Goal: Transaction & Acquisition: Download file/media

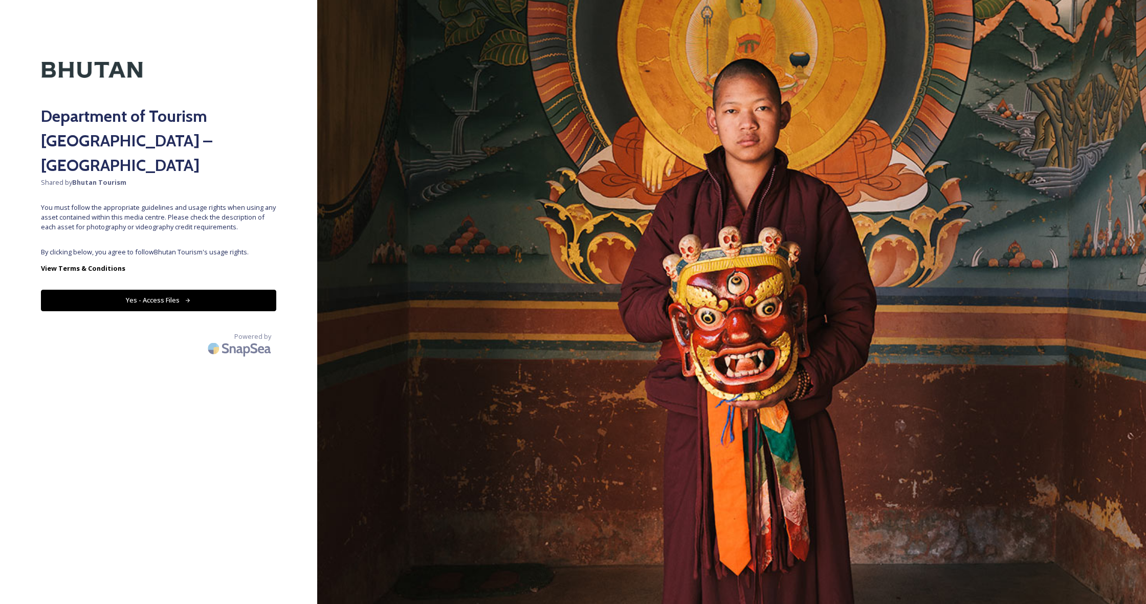
click at [205, 289] on button "Yes - Access Files" at bounding box center [158, 299] width 235 height 21
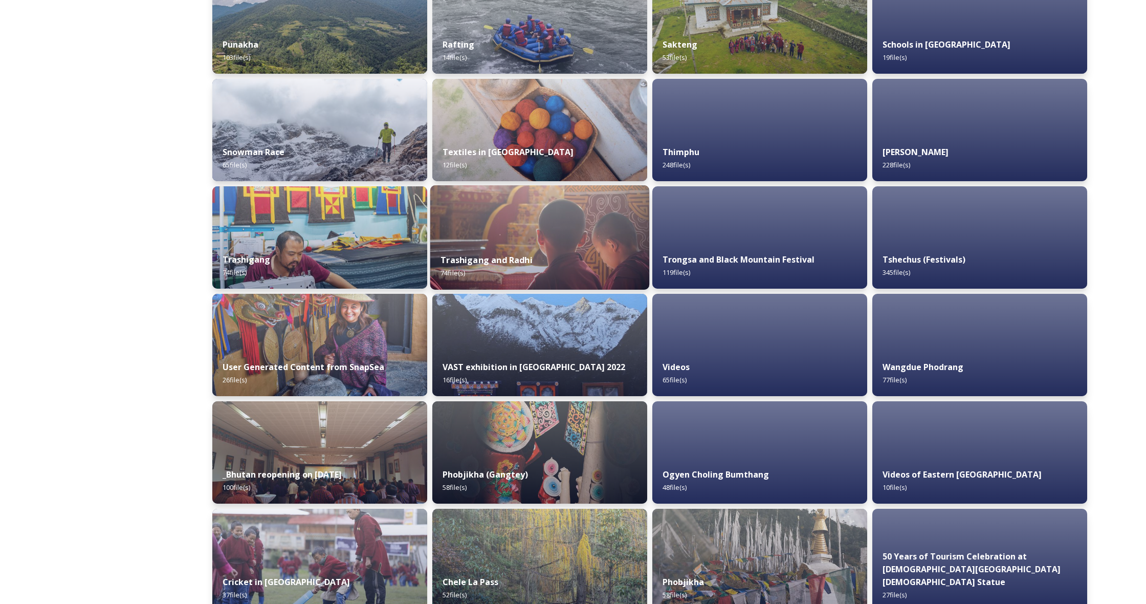
scroll to position [836, 0]
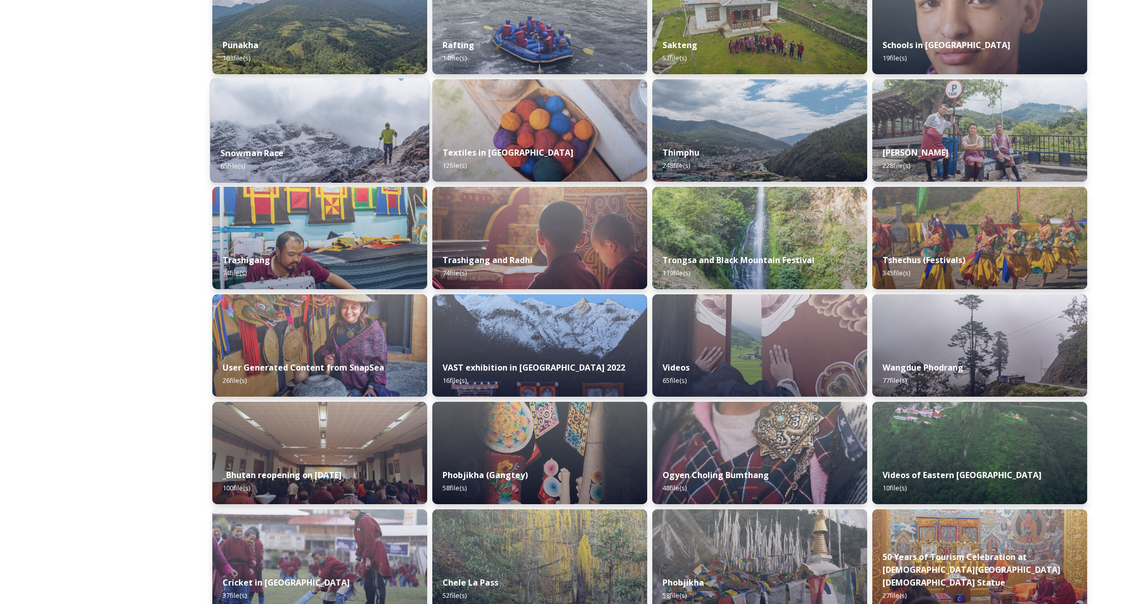
click at [309, 136] on img at bounding box center [319, 130] width 219 height 104
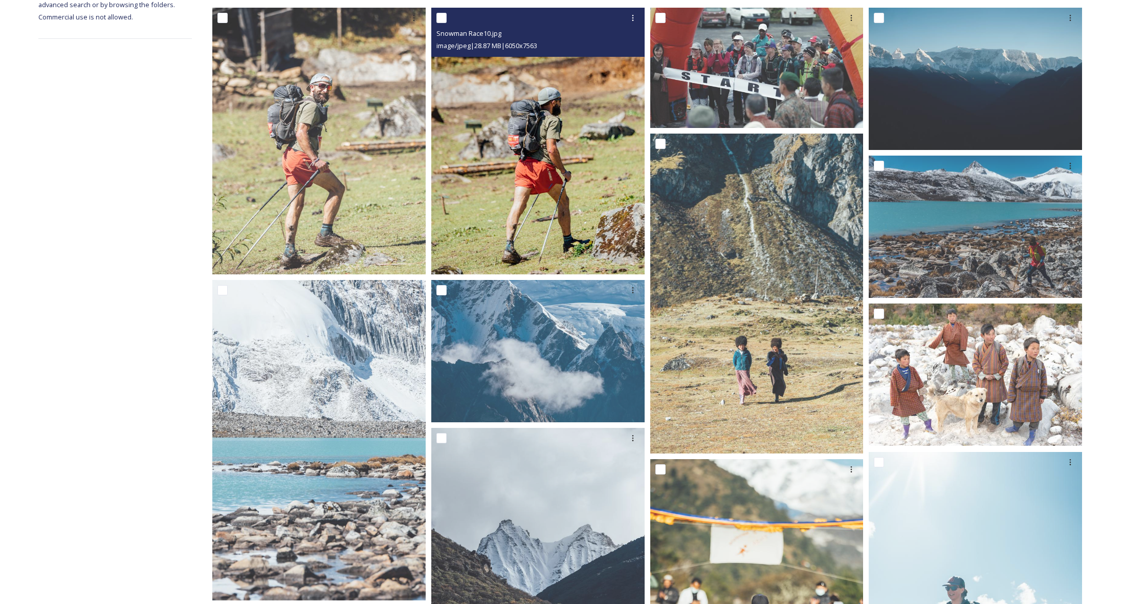
scroll to position [204, 0]
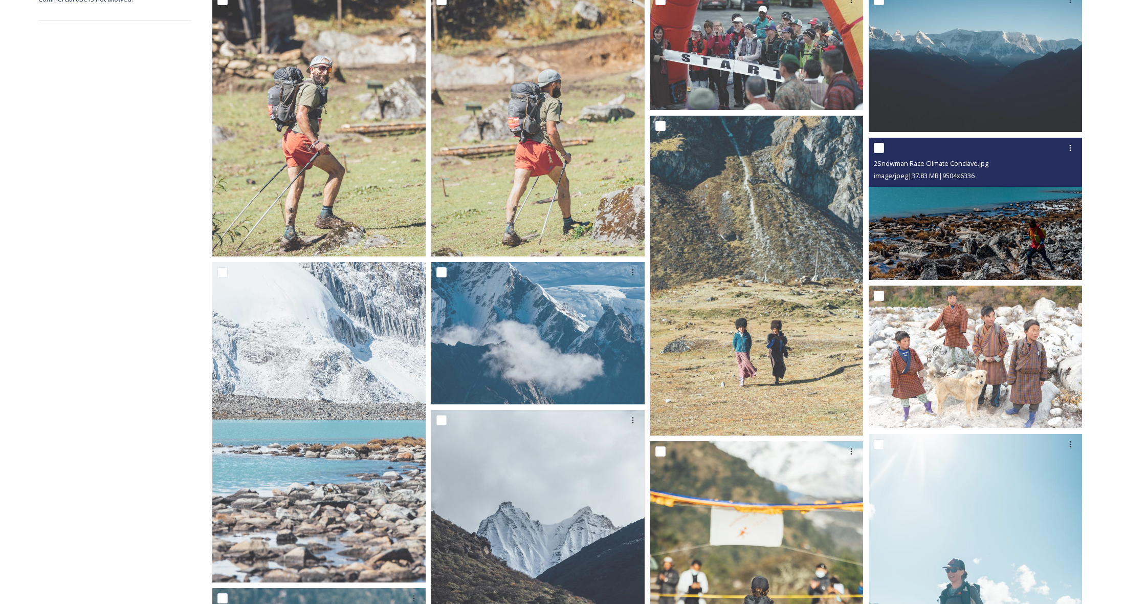
click at [962, 217] on img at bounding box center [974, 209] width 213 height 142
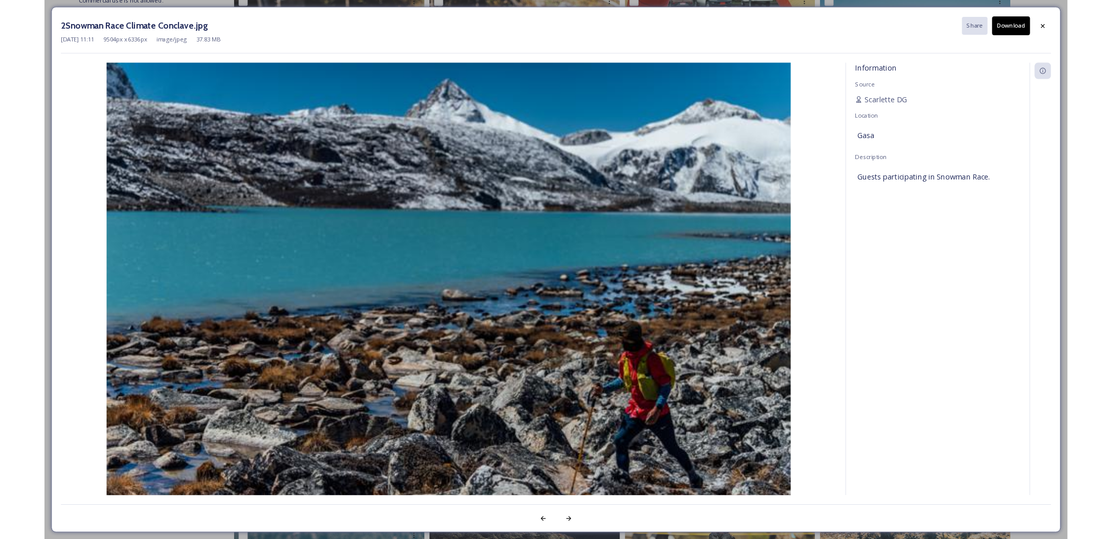
scroll to position [203, 0]
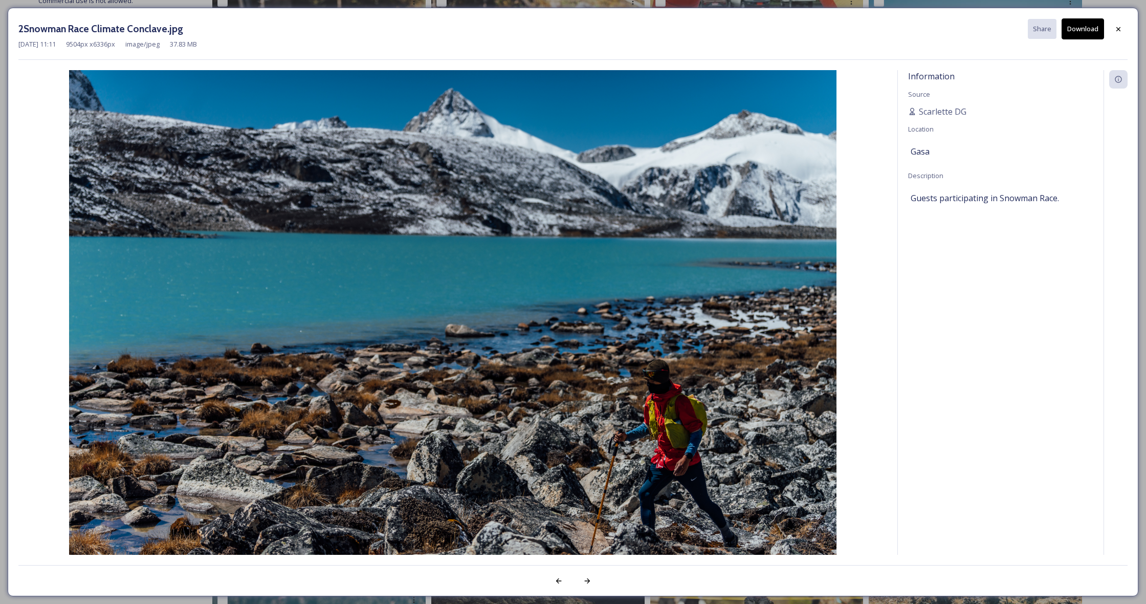
click at [1080, 31] on button "Download" at bounding box center [1082, 28] width 42 height 21
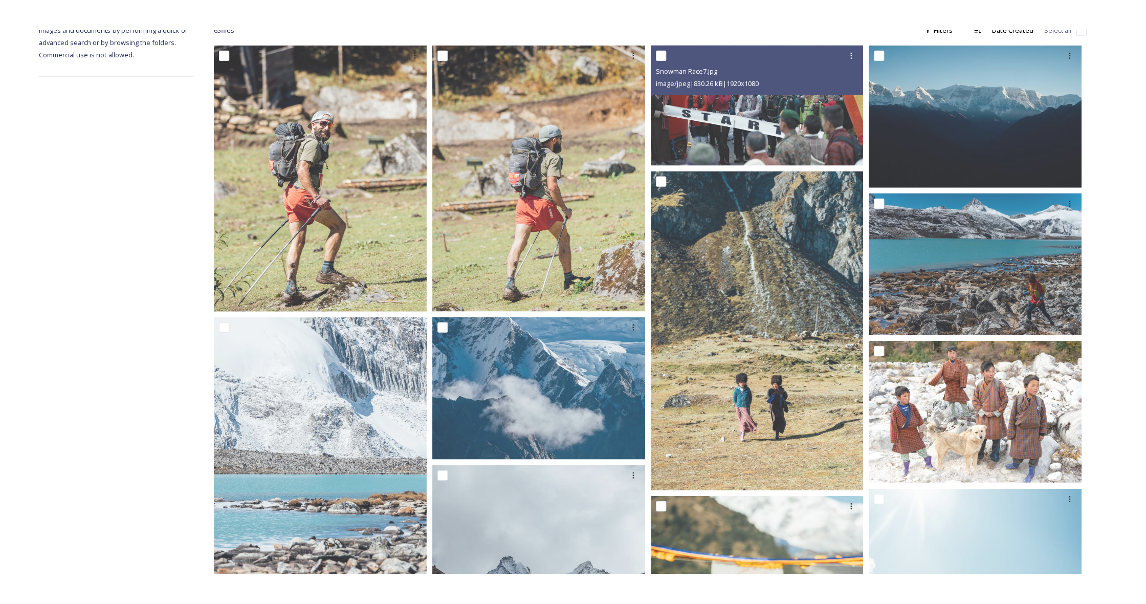
scroll to position [0, 0]
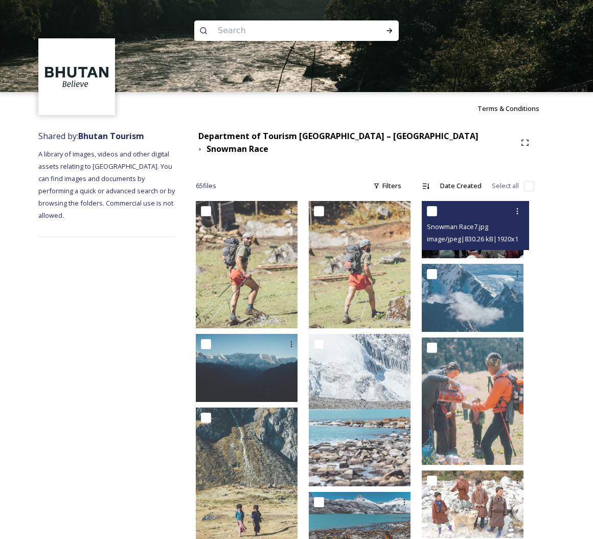
click at [471, 234] on span "image/jpeg | 830.26 kB | 1920 x 1080" at bounding box center [478, 239] width 102 height 10
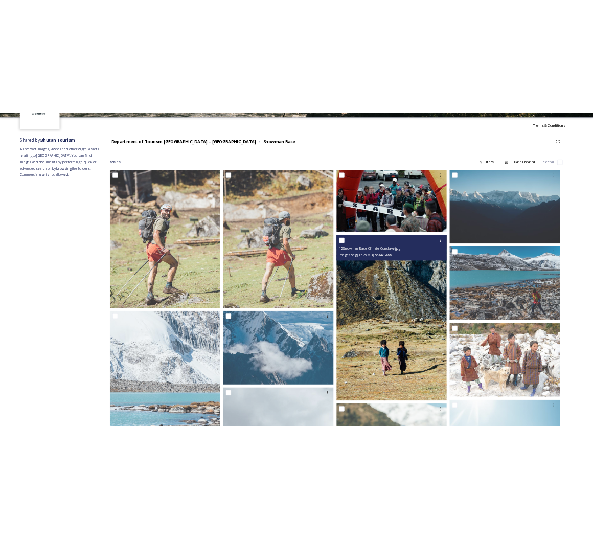
scroll to position [85, 0]
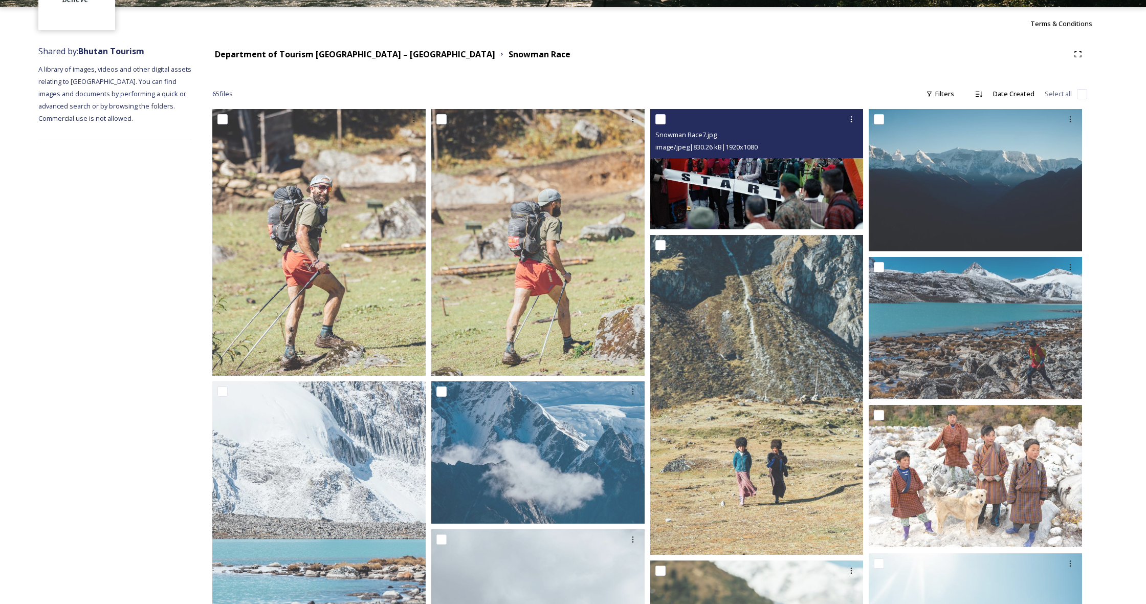
click at [759, 186] on img at bounding box center [756, 169] width 213 height 120
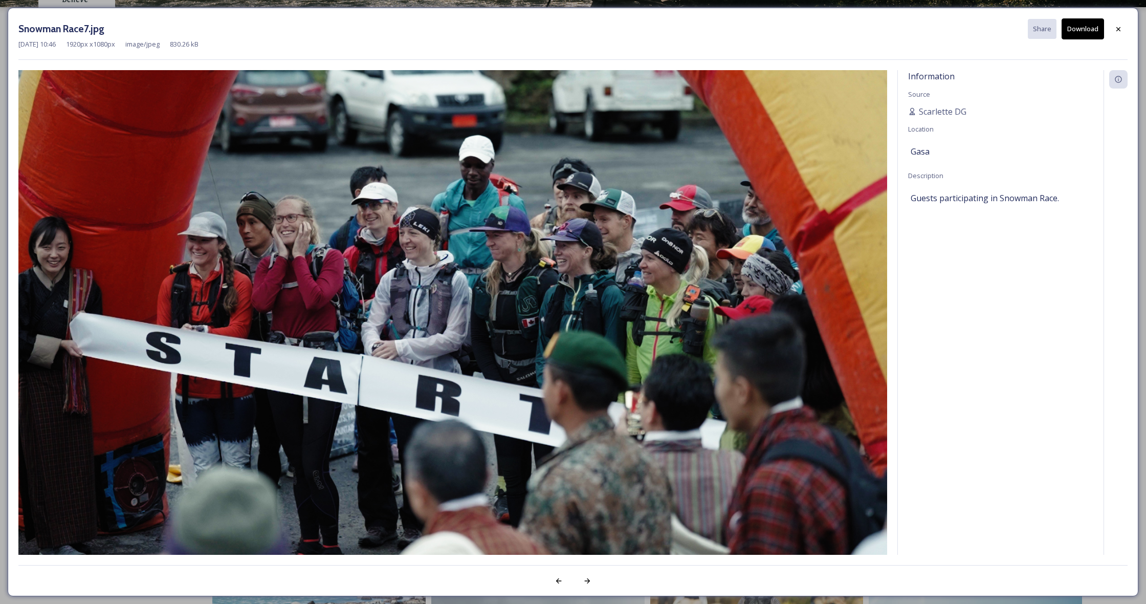
click at [1080, 31] on button "Download" at bounding box center [1082, 28] width 42 height 21
click at [488, 193] on img at bounding box center [452, 314] width 868 height 488
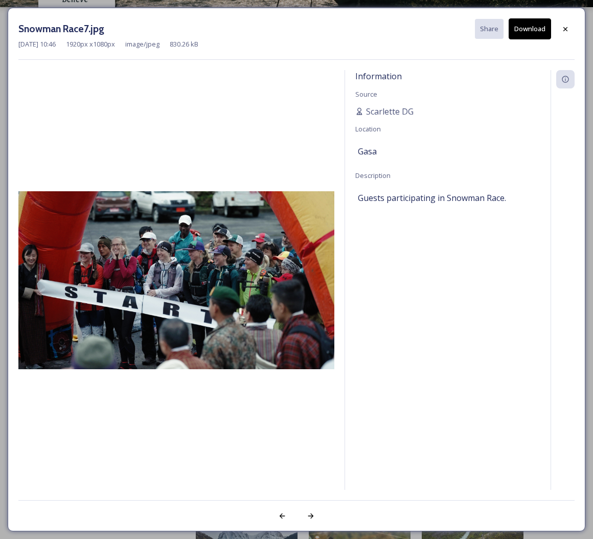
click at [565, 29] on icon at bounding box center [566, 29] width 8 height 8
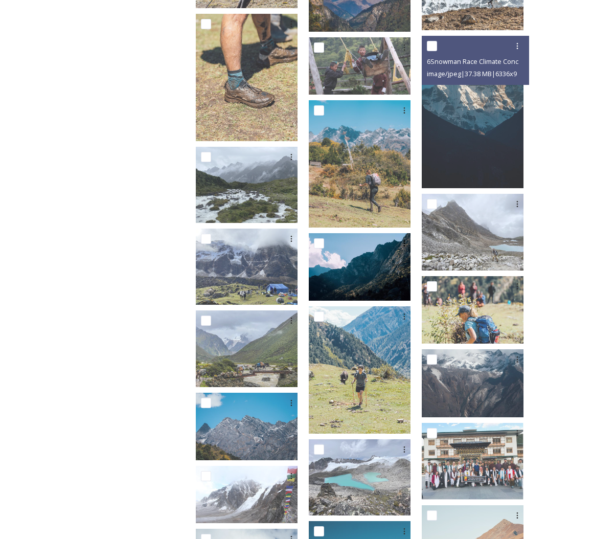
scroll to position [1594, 0]
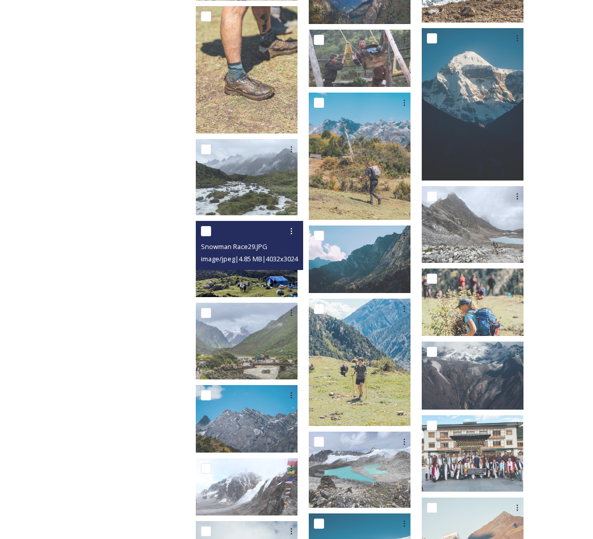
click at [276, 263] on div "Snowman Race29.JPG image/jpeg | 4.85 MB | 4032 x 3024" at bounding box center [249, 259] width 107 height 76
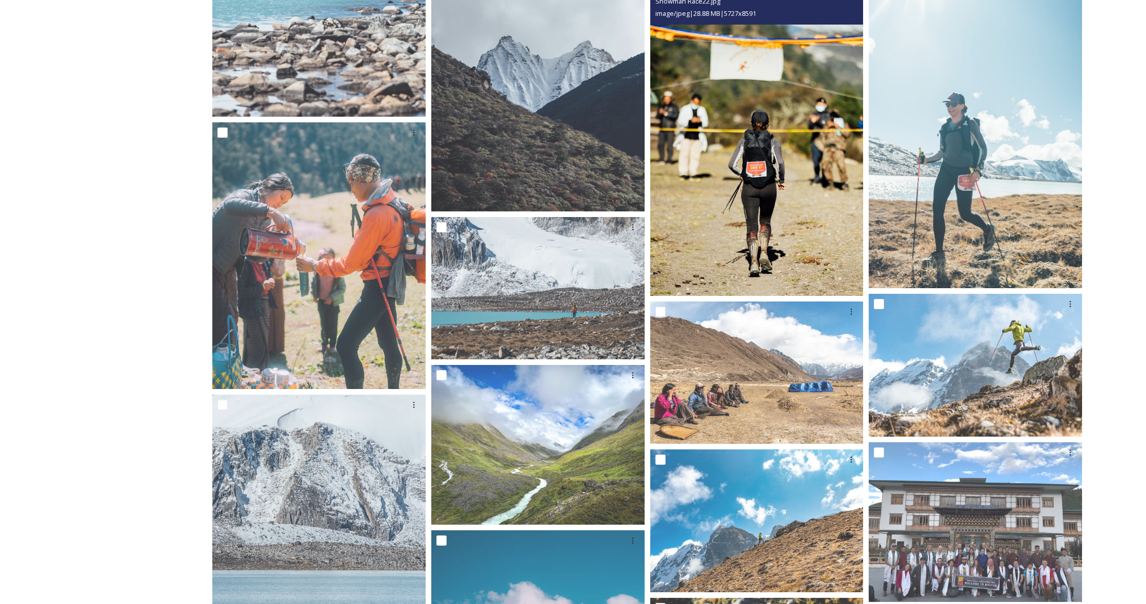
scroll to position [639, 0]
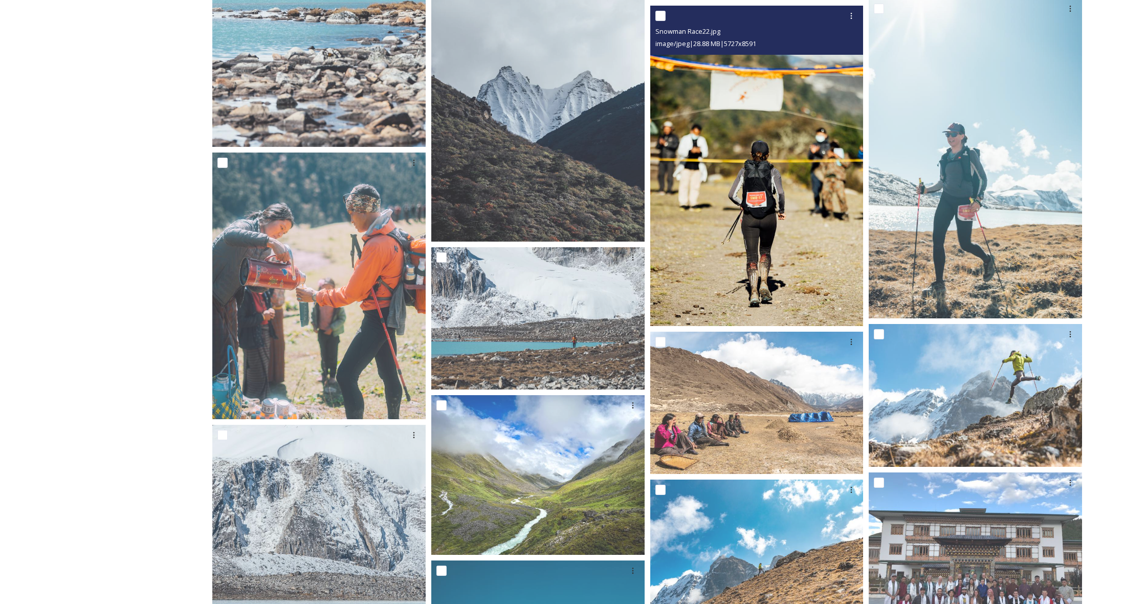
click at [745, 143] on img at bounding box center [756, 166] width 213 height 320
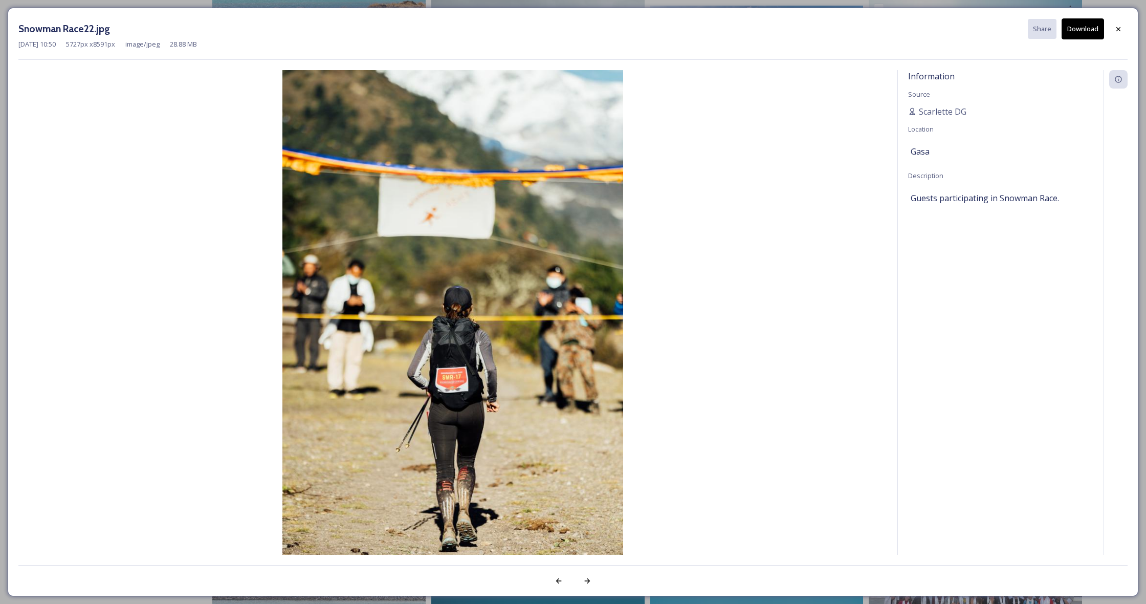
click at [1083, 27] on button "Download" at bounding box center [1082, 28] width 42 height 21
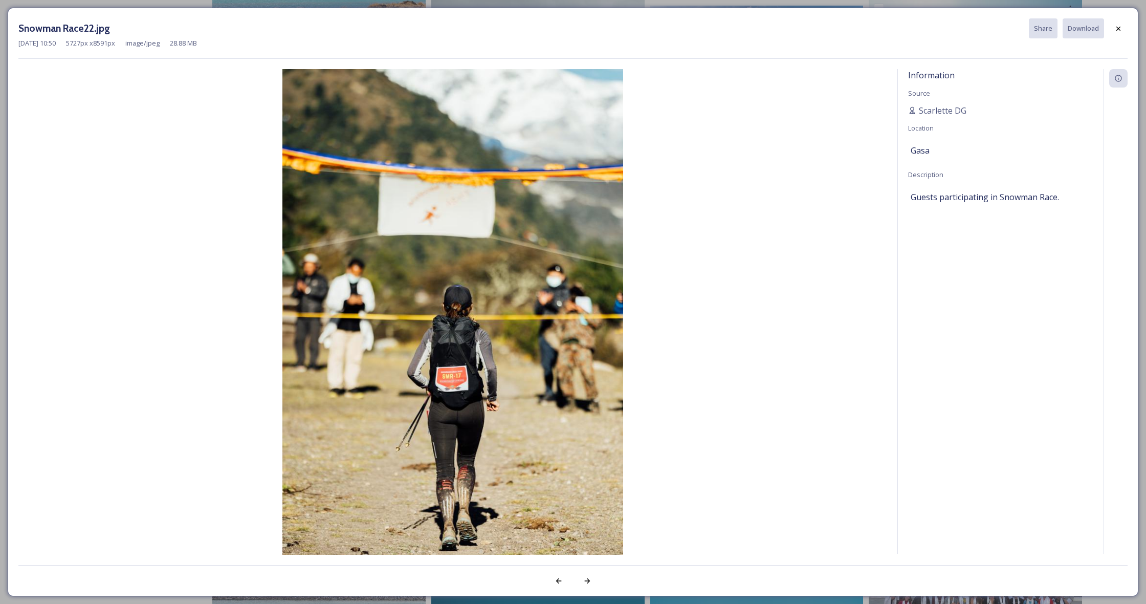
click at [719, 112] on img at bounding box center [452, 324] width 868 height 511
click at [1118, 28] on icon at bounding box center [1118, 28] width 4 height 4
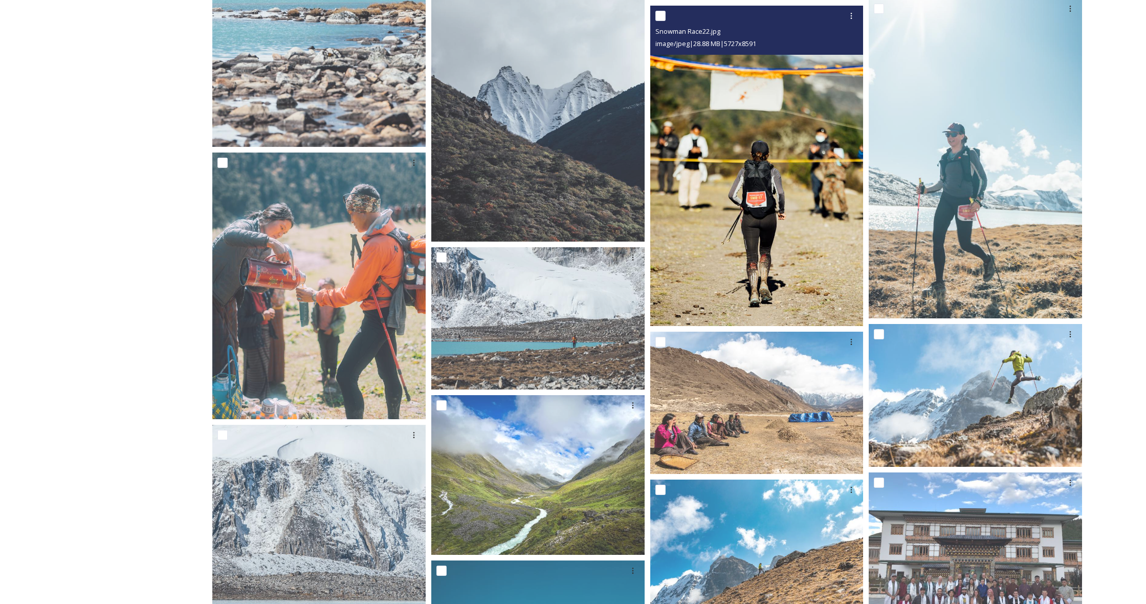
click at [783, 132] on img at bounding box center [756, 166] width 213 height 320
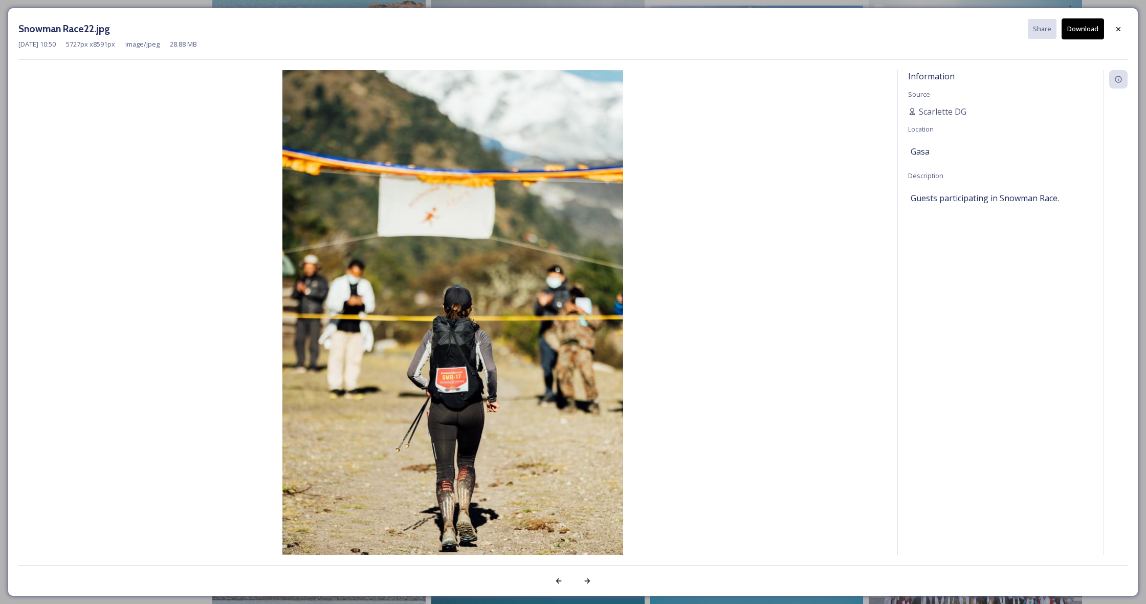
click at [1075, 28] on button "Download" at bounding box center [1082, 28] width 42 height 21
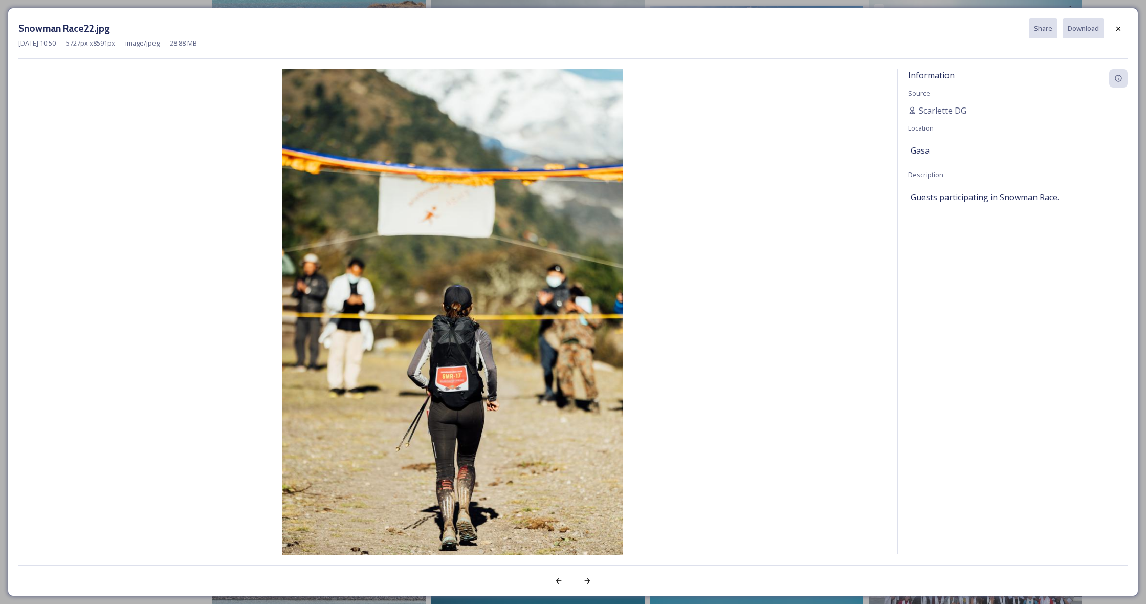
click at [1121, 28] on icon at bounding box center [1118, 29] width 8 height 8
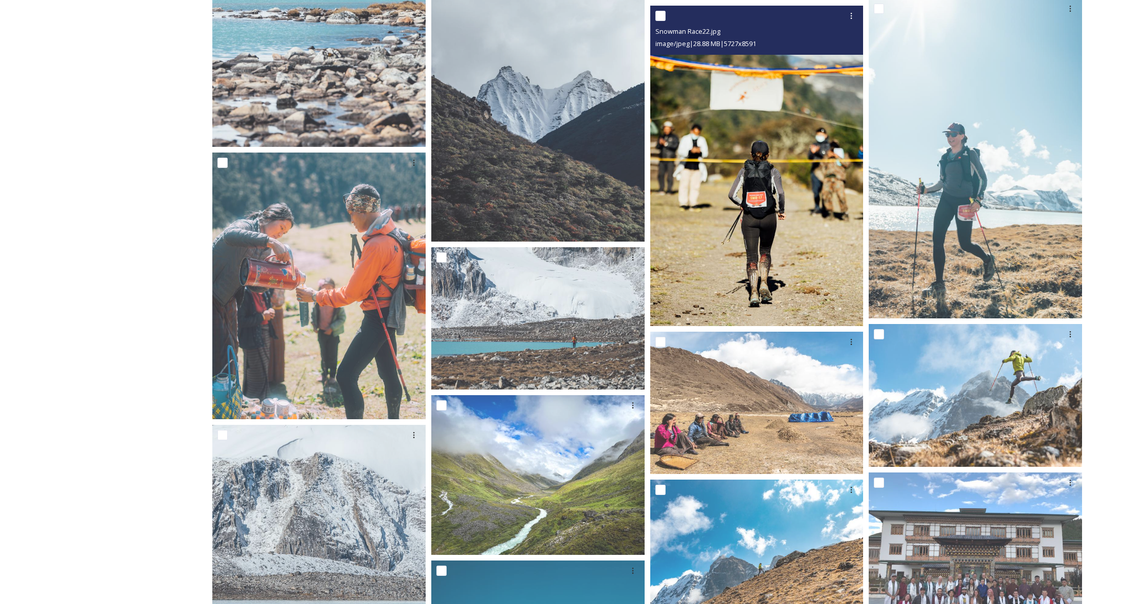
click at [794, 183] on img at bounding box center [756, 166] width 213 height 320
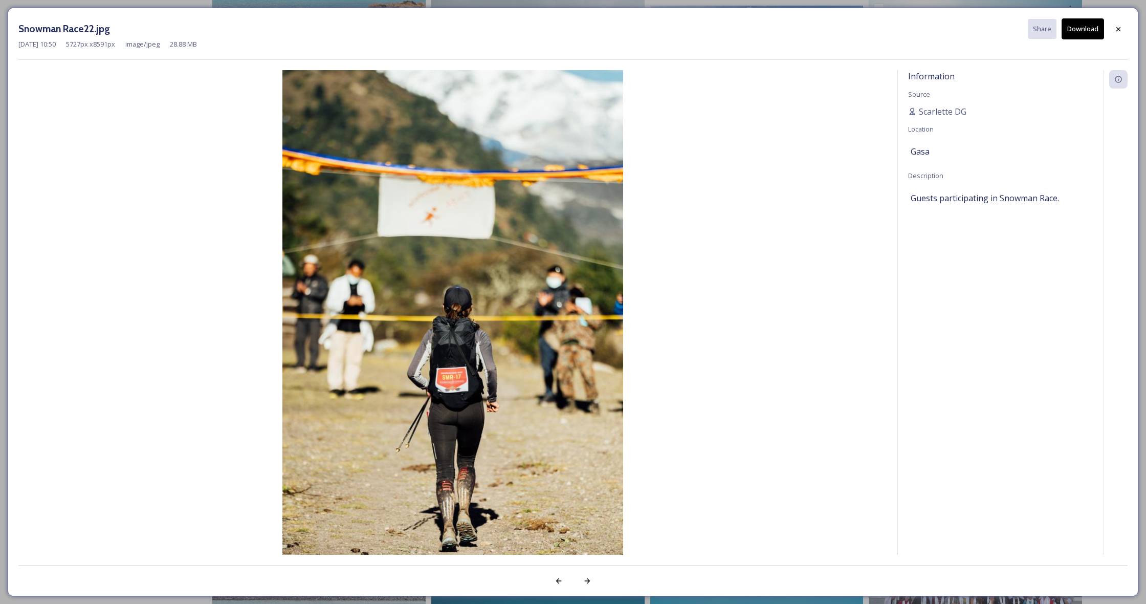
click at [1082, 26] on button "Download" at bounding box center [1082, 28] width 42 height 21
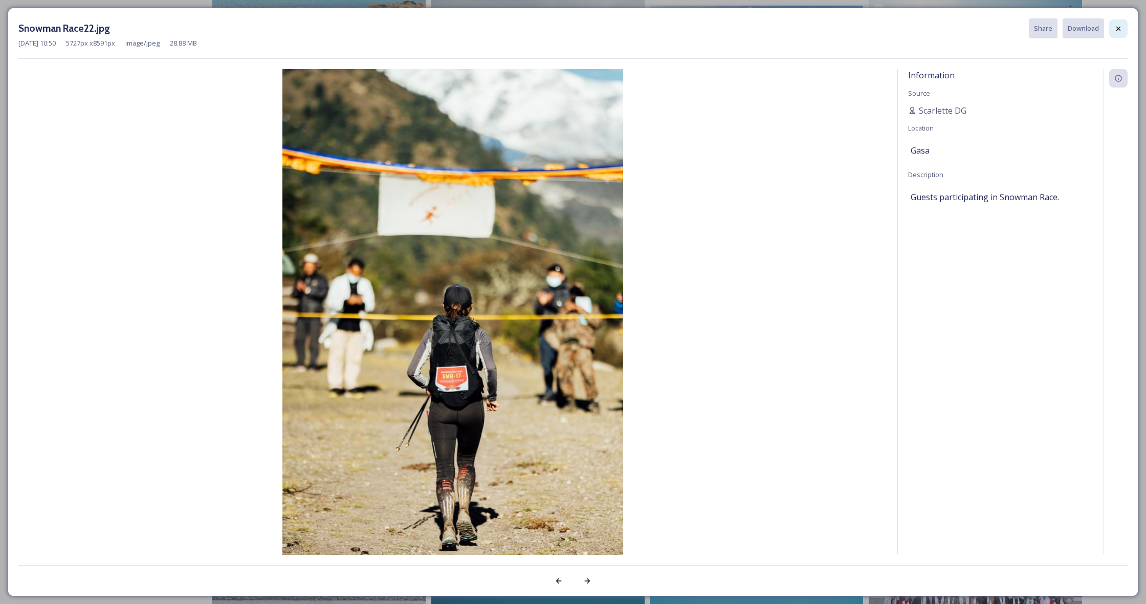
click at [1117, 30] on icon at bounding box center [1118, 29] width 8 height 8
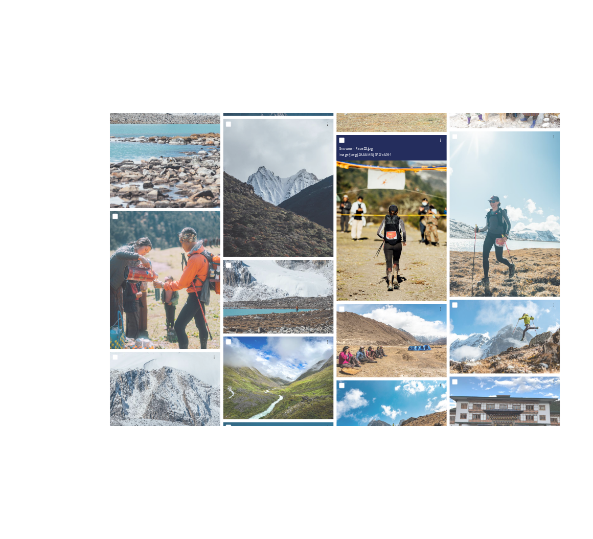
scroll to position [597, 0]
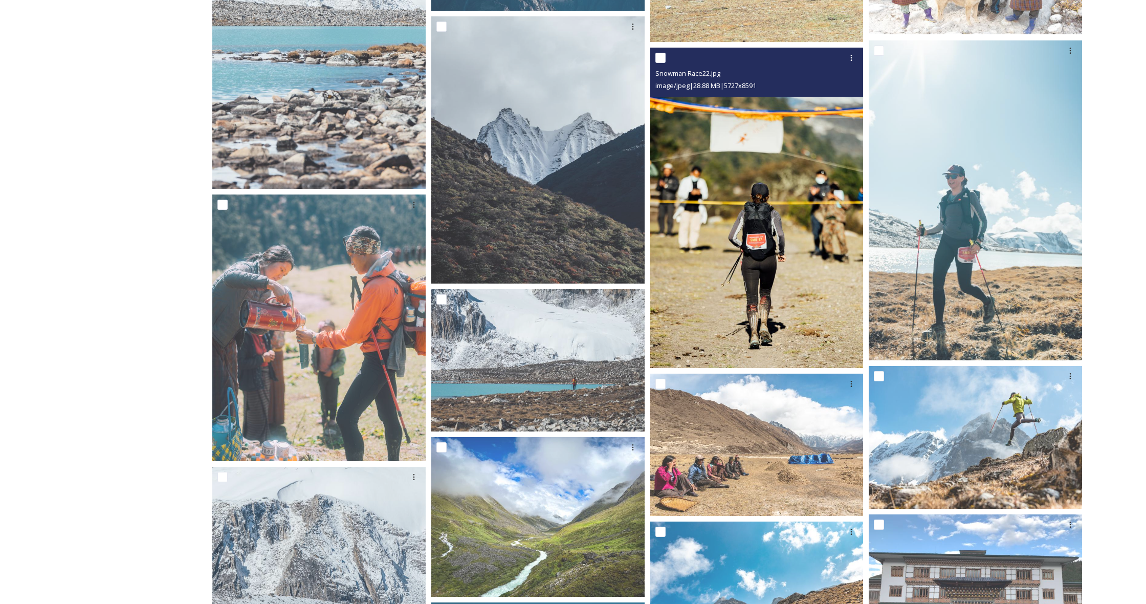
click at [765, 220] on img at bounding box center [756, 208] width 213 height 320
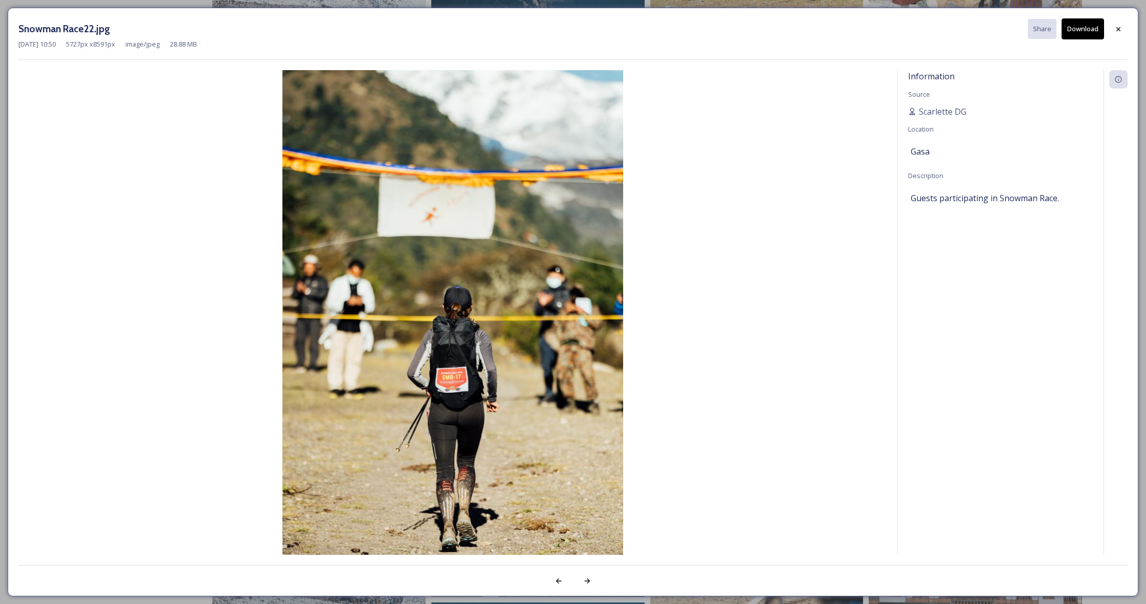
click at [1079, 31] on button "Download" at bounding box center [1082, 28] width 42 height 21
click at [1082, 31] on button "Download" at bounding box center [1082, 28] width 42 height 21
click at [1082, 29] on button "Download" at bounding box center [1082, 28] width 42 height 21
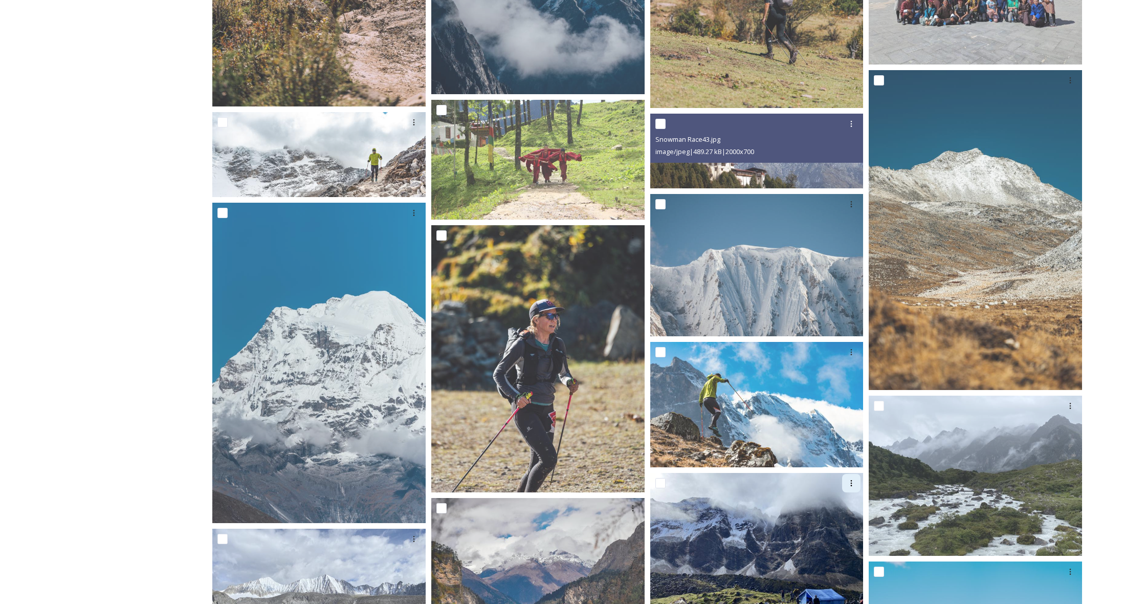
scroll to position [1700, 0]
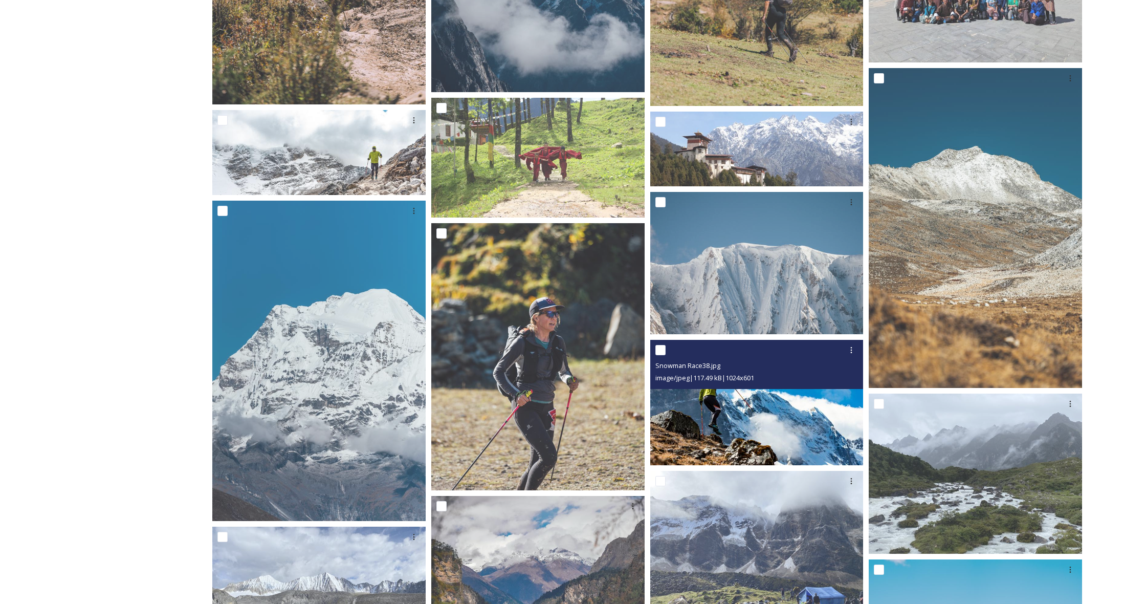
click at [763, 420] on img at bounding box center [756, 402] width 213 height 125
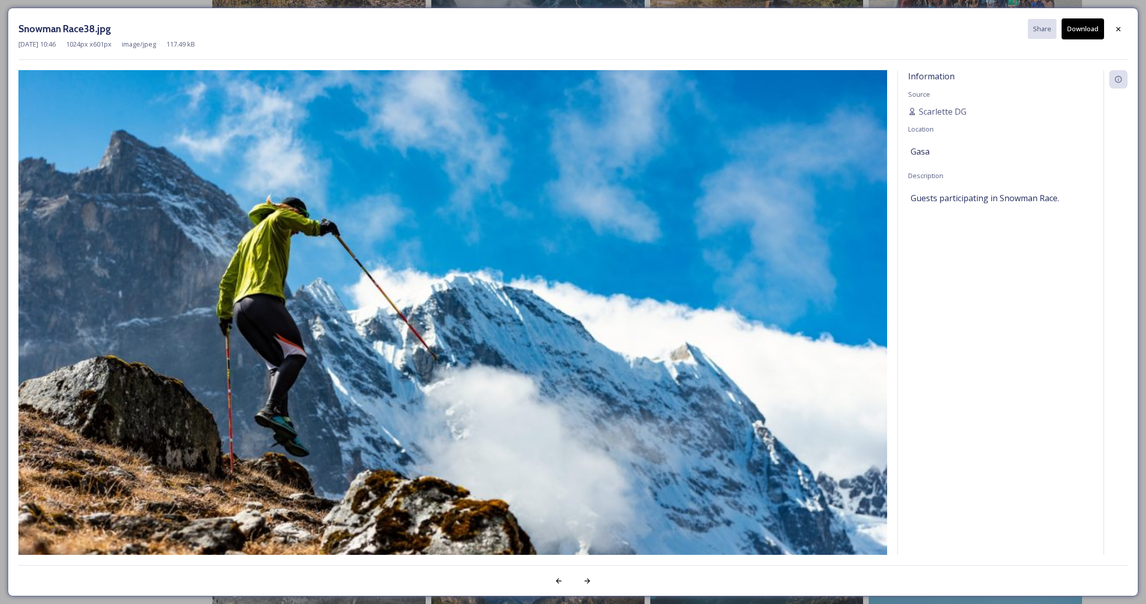
click at [1082, 27] on button "Download" at bounding box center [1082, 28] width 42 height 21
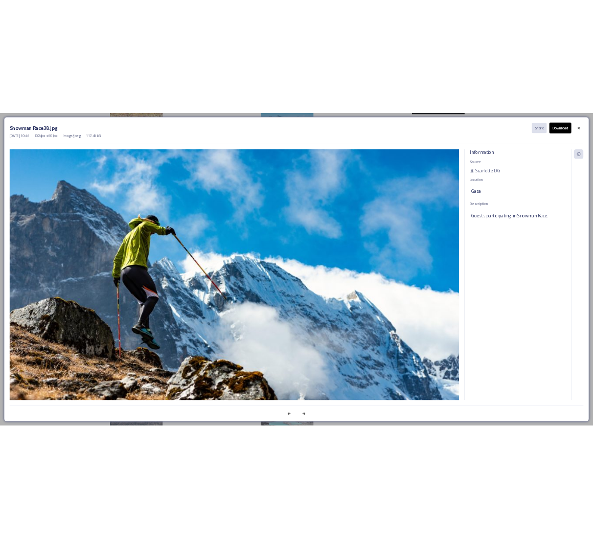
scroll to position [1078, 0]
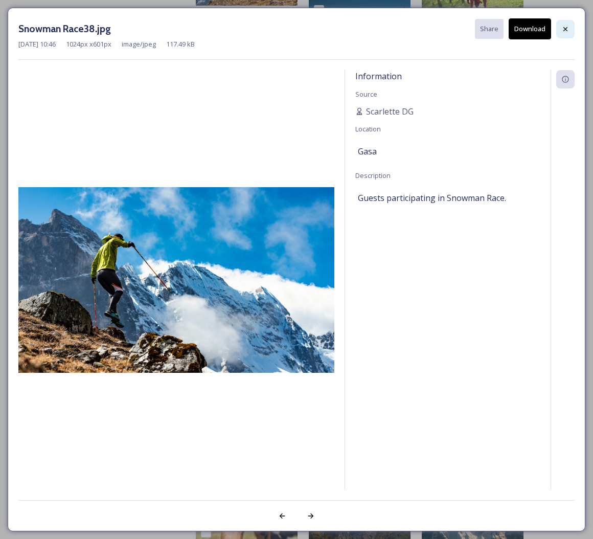
click at [567, 29] on icon at bounding box center [566, 29] width 8 height 8
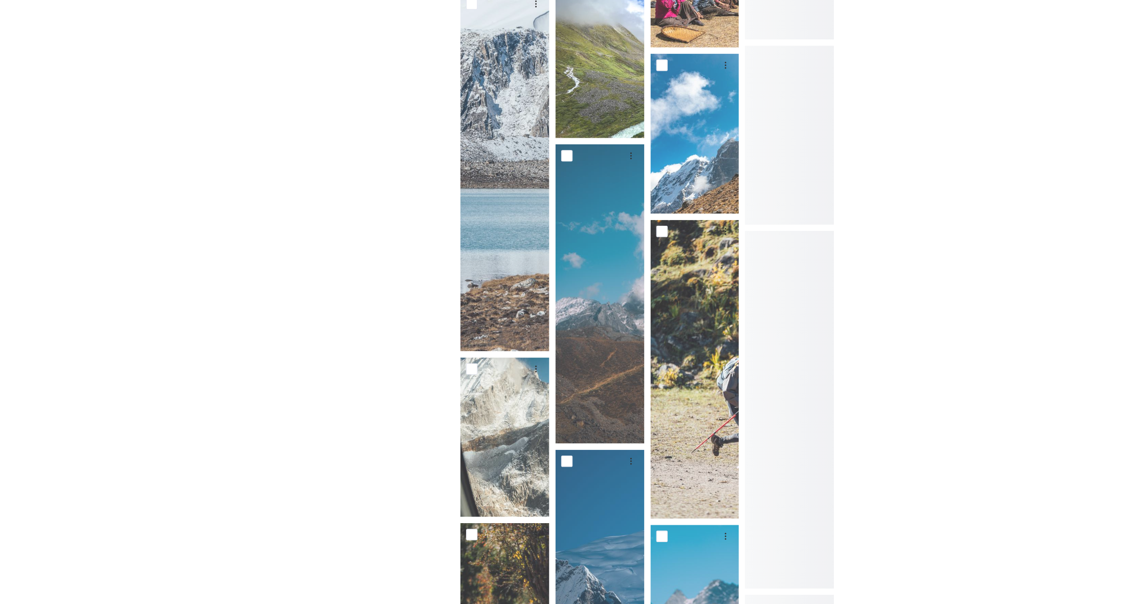
scroll to position [308, 0]
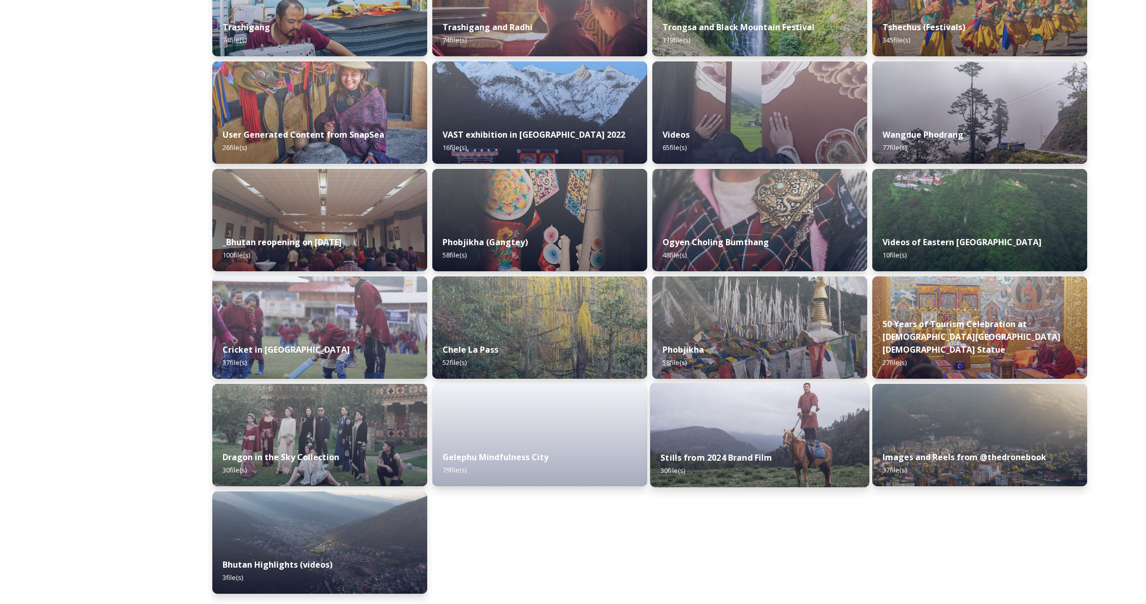
scroll to position [1069, 0]
click at [909, 430] on img at bounding box center [979, 435] width 219 height 104
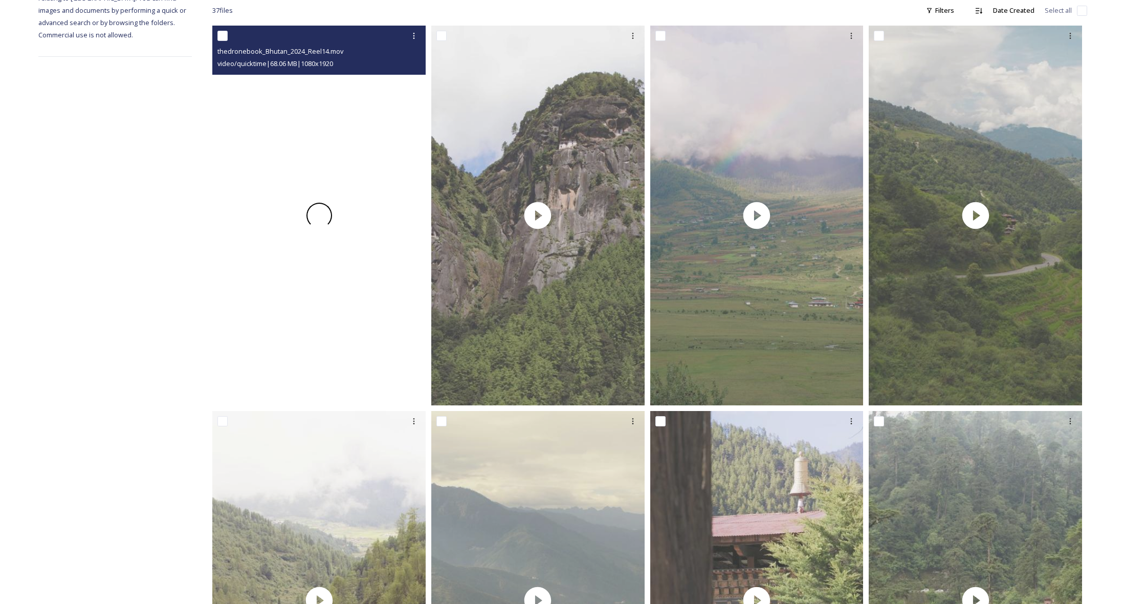
scroll to position [172, 0]
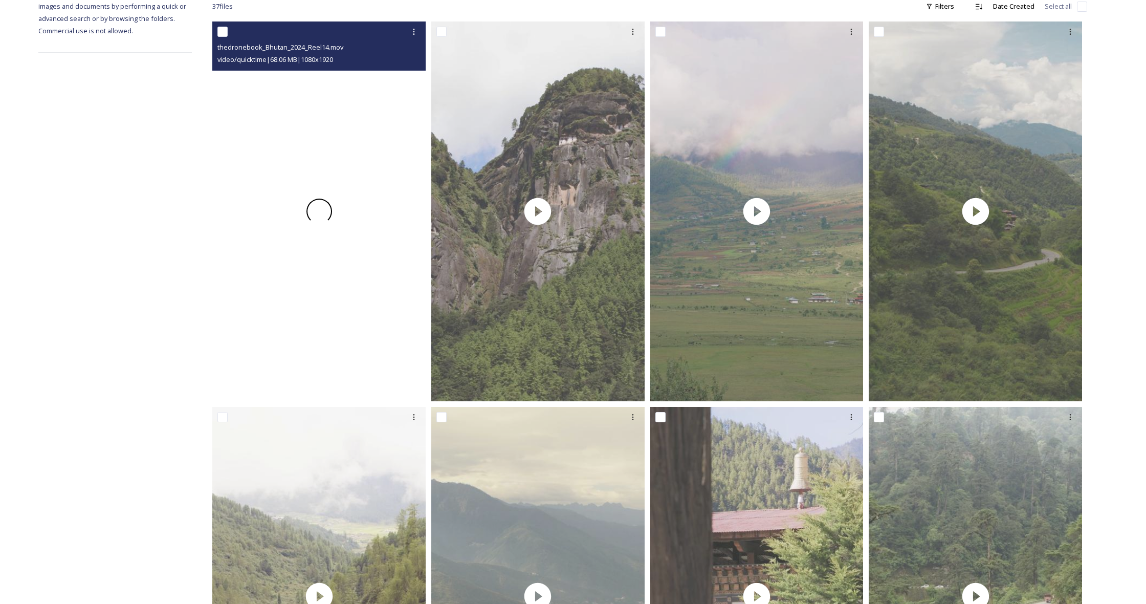
click at [320, 218] on span at bounding box center [319, 211] width 26 height 26
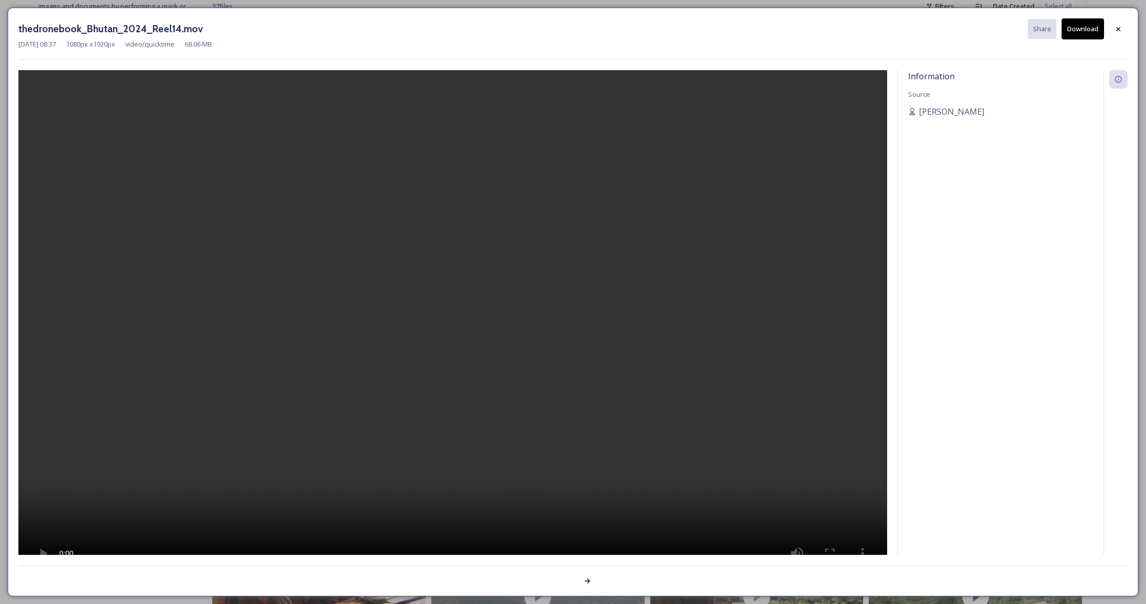
click at [451, 327] on video at bounding box center [452, 325] width 868 height 511
click at [1118, 28] on icon at bounding box center [1118, 29] width 8 height 8
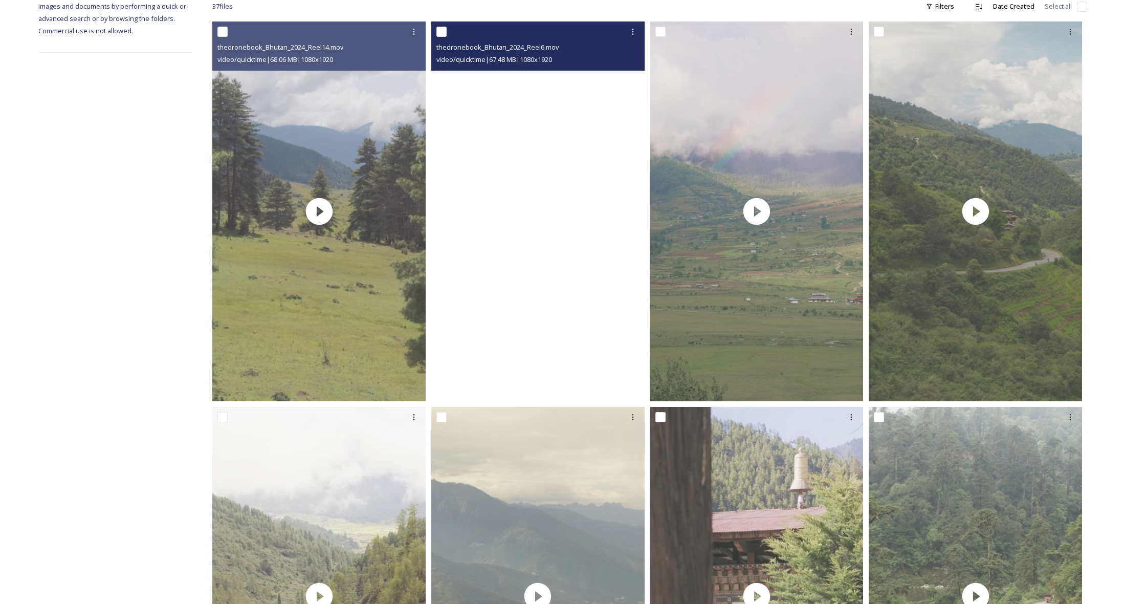
click at [547, 217] on video "thedronebook_Bhutan_2024_Reel6.mov" at bounding box center [537, 210] width 213 height 379
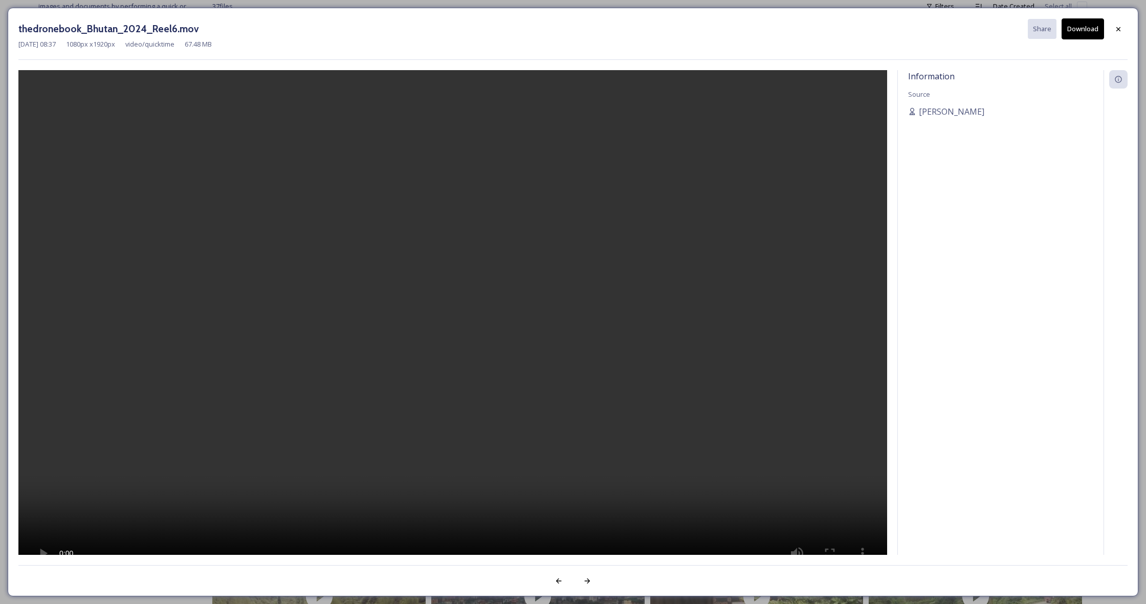
click at [457, 323] on video at bounding box center [452, 325] width 868 height 511
click at [1115, 28] on icon at bounding box center [1118, 29] width 8 height 8
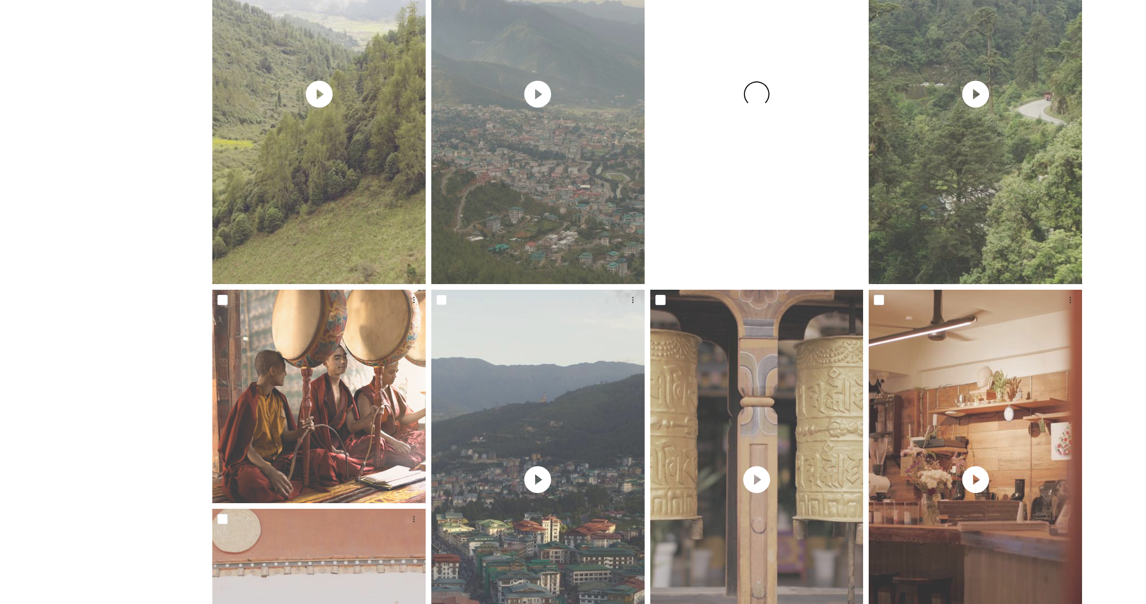
scroll to position [675, 0]
click at [759, 107] on div at bounding box center [756, 93] width 213 height 379
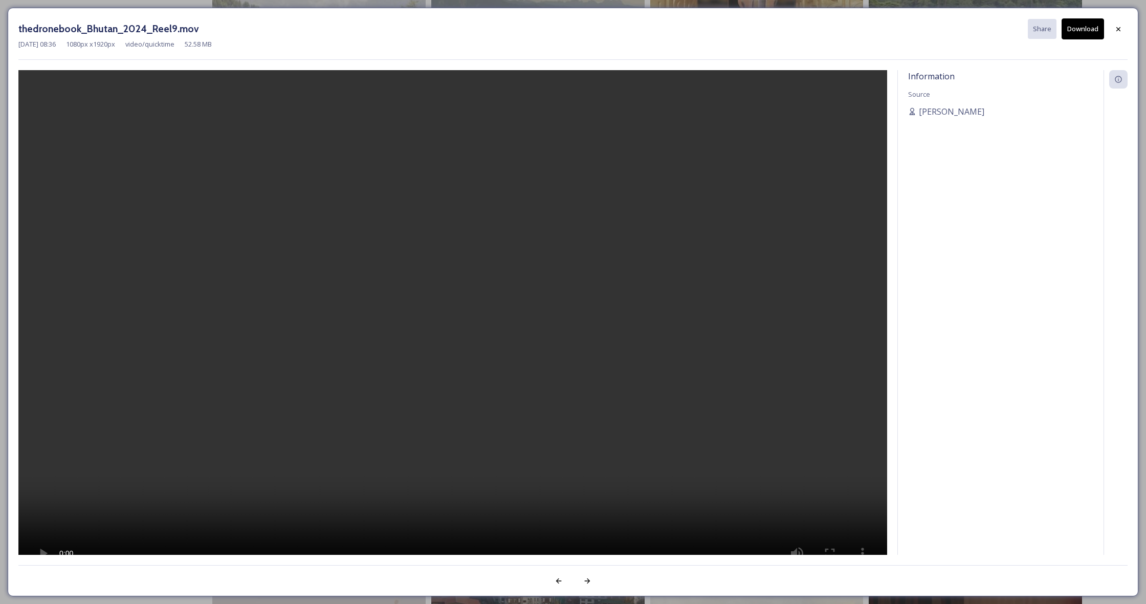
click at [453, 328] on video at bounding box center [452, 325] width 868 height 511
click at [489, 325] on video at bounding box center [452, 325] width 868 height 511
click at [1120, 29] on icon at bounding box center [1118, 29] width 8 height 8
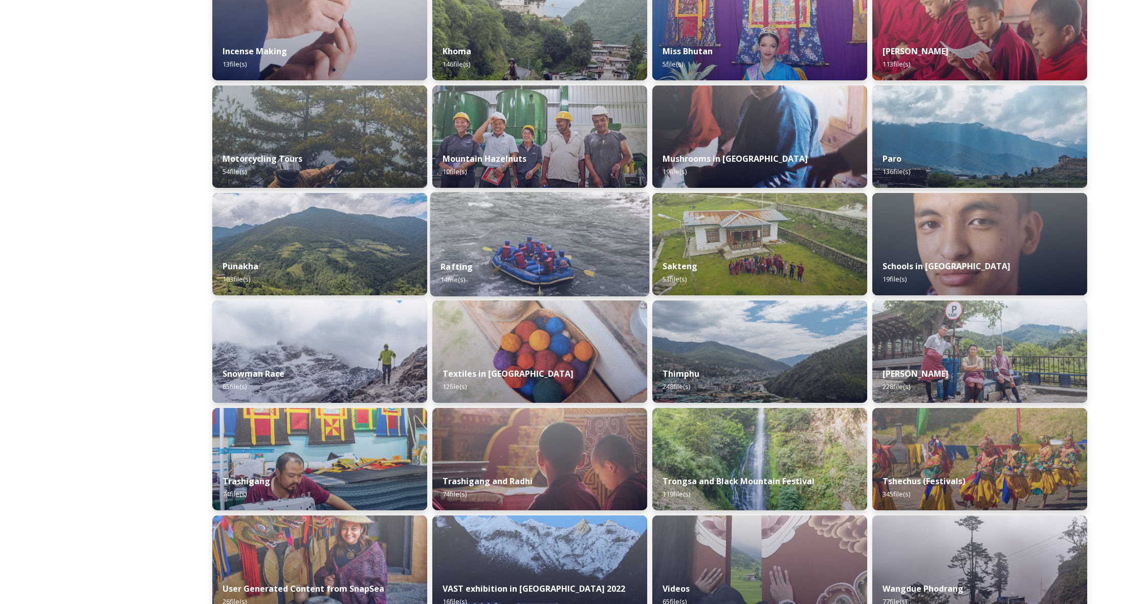
scroll to position [616, 0]
click at [582, 243] on img at bounding box center [539, 243] width 219 height 104
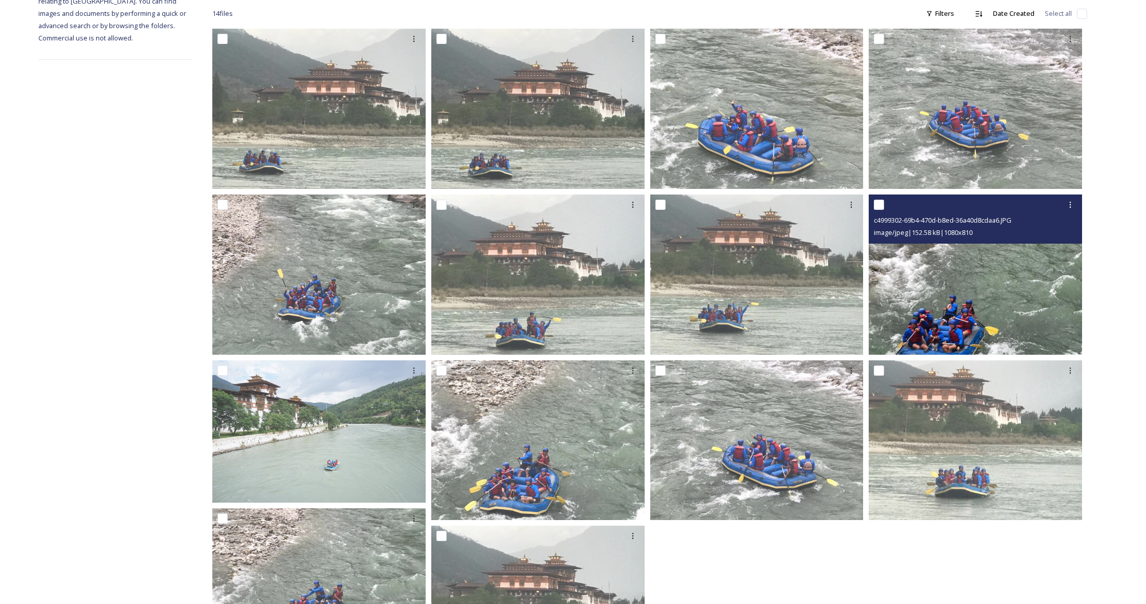
scroll to position [153, 0]
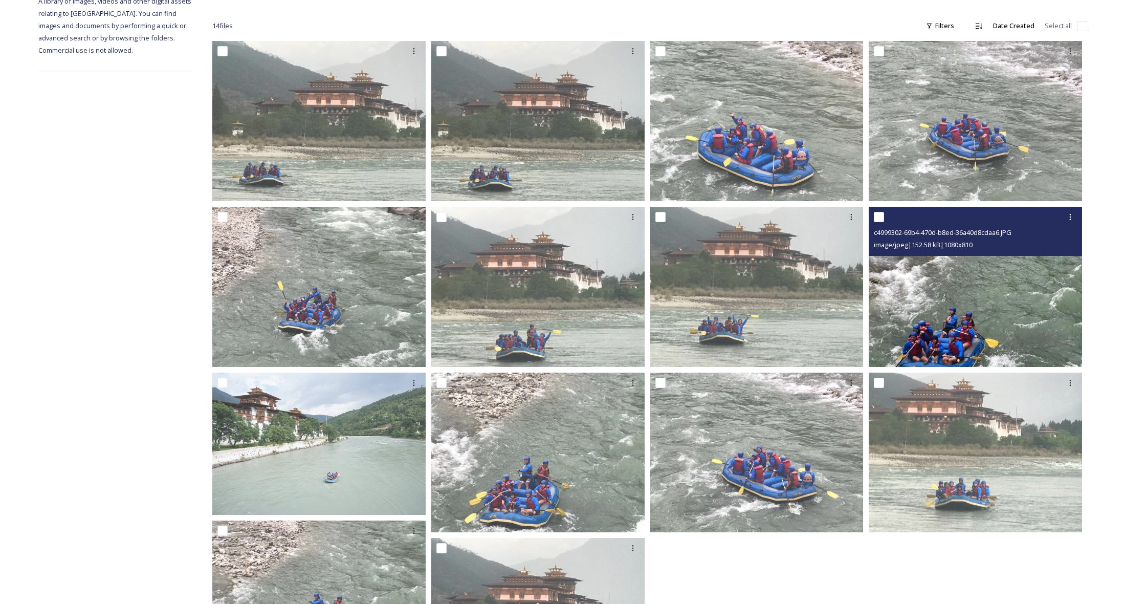
click at [972, 300] on img at bounding box center [974, 287] width 213 height 160
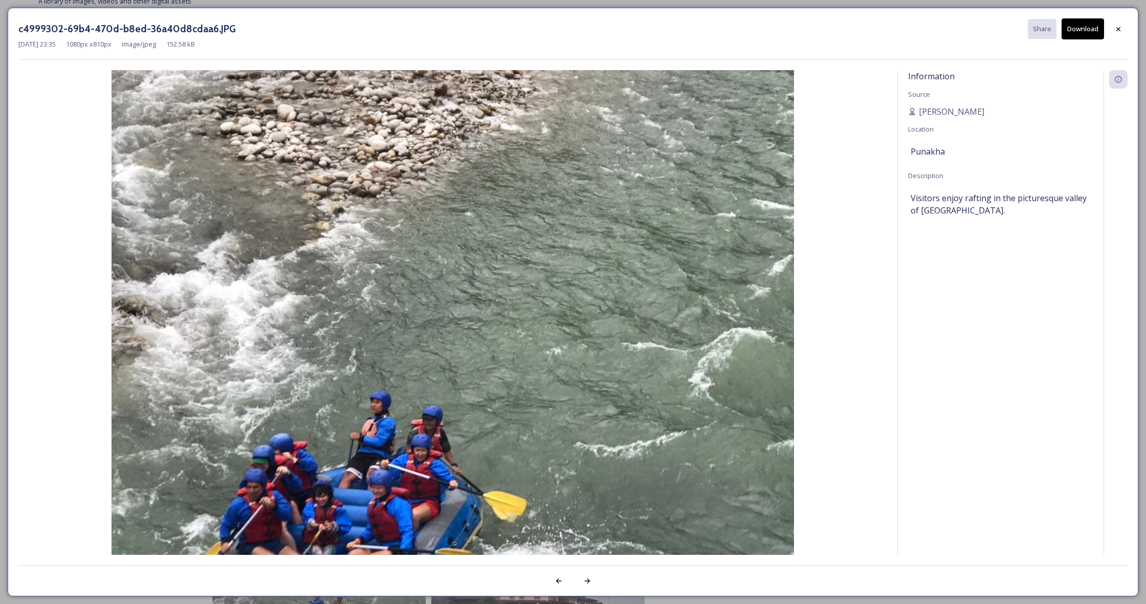
click at [1082, 28] on button "Download" at bounding box center [1082, 28] width 42 height 21
click at [1119, 28] on icon at bounding box center [1118, 29] width 4 height 4
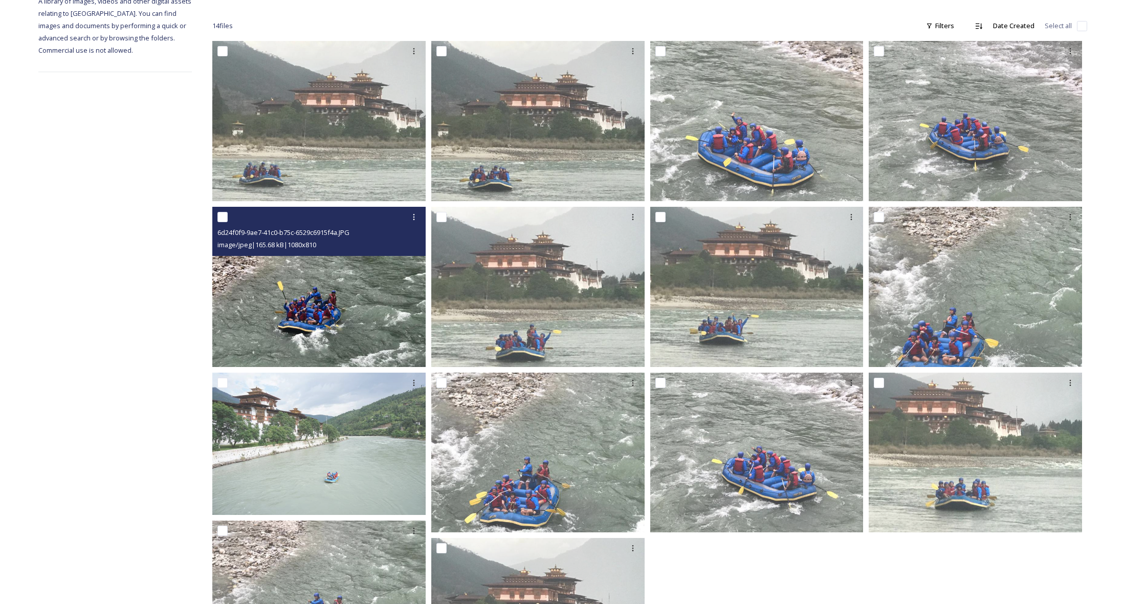
click at [352, 283] on img at bounding box center [318, 287] width 213 height 160
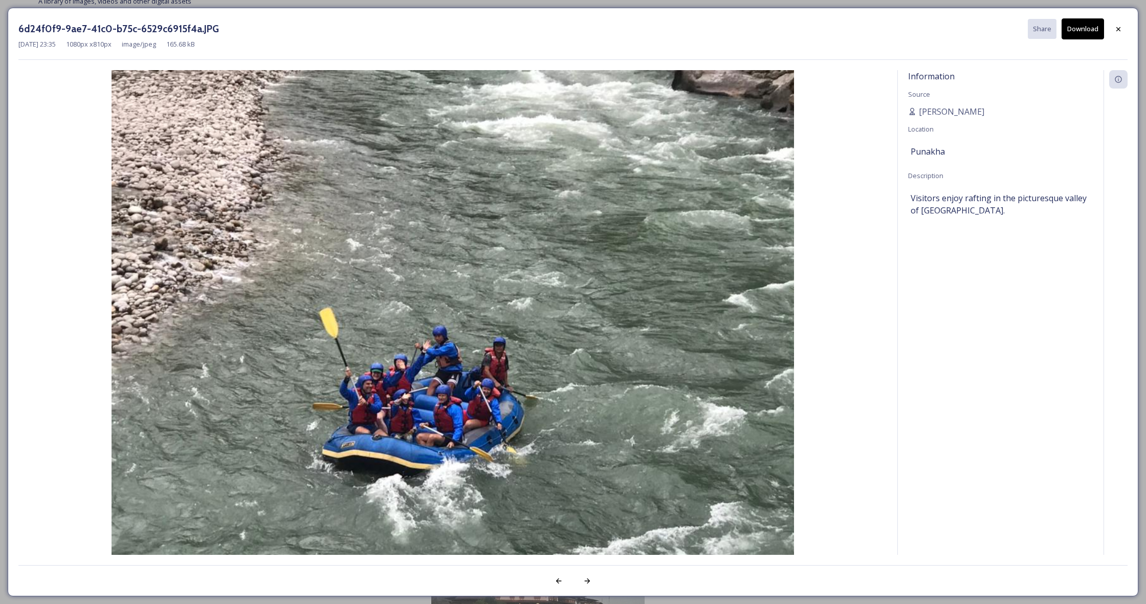
click at [1084, 29] on button "Download" at bounding box center [1082, 28] width 42 height 21
click at [1115, 28] on icon at bounding box center [1118, 29] width 8 height 8
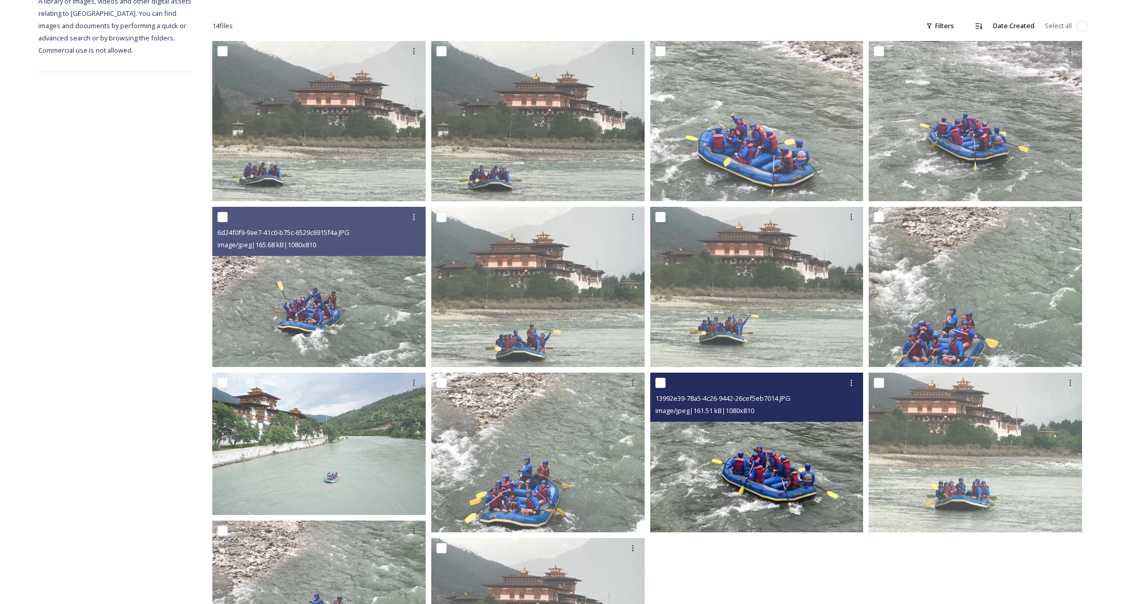
click at [755, 454] on img at bounding box center [756, 452] width 213 height 160
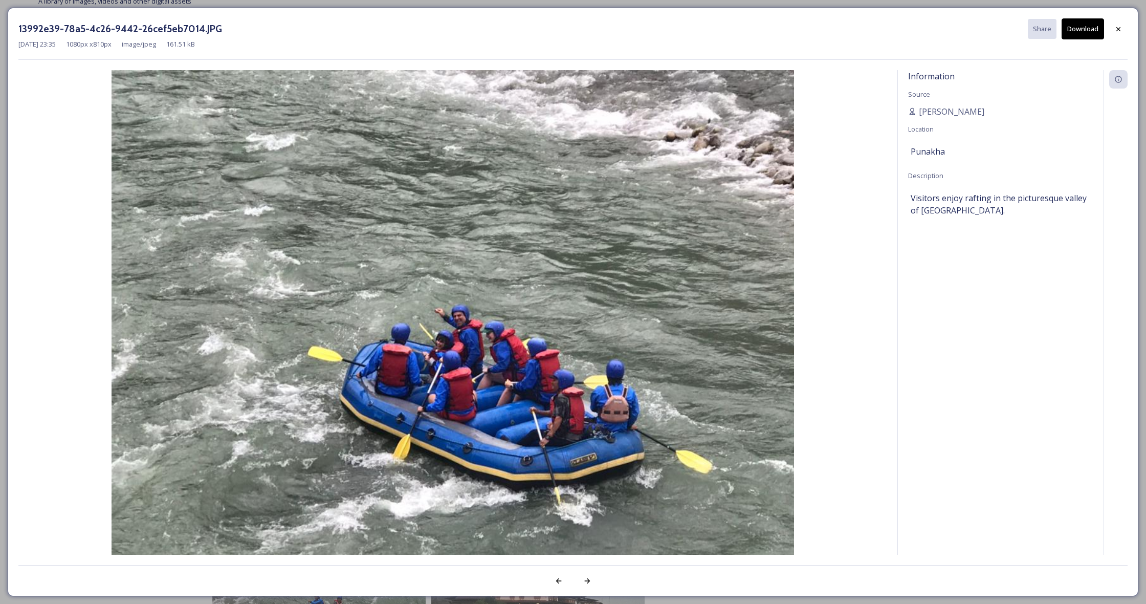
click at [1080, 24] on button "Download" at bounding box center [1082, 28] width 42 height 21
click at [1118, 30] on icon at bounding box center [1118, 29] width 8 height 8
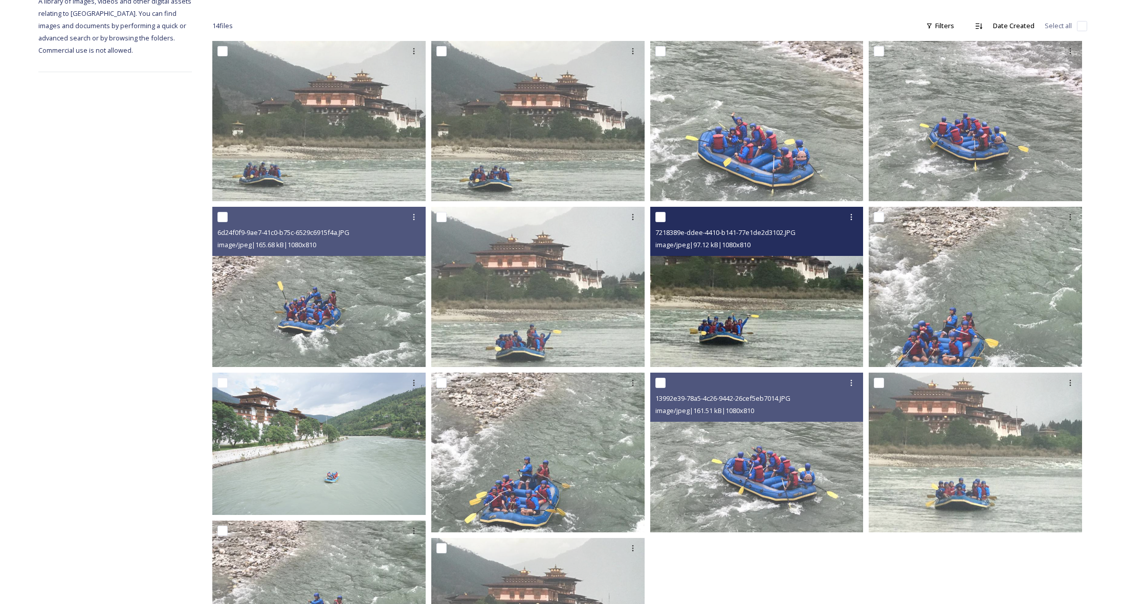
click at [750, 305] on img at bounding box center [756, 287] width 213 height 160
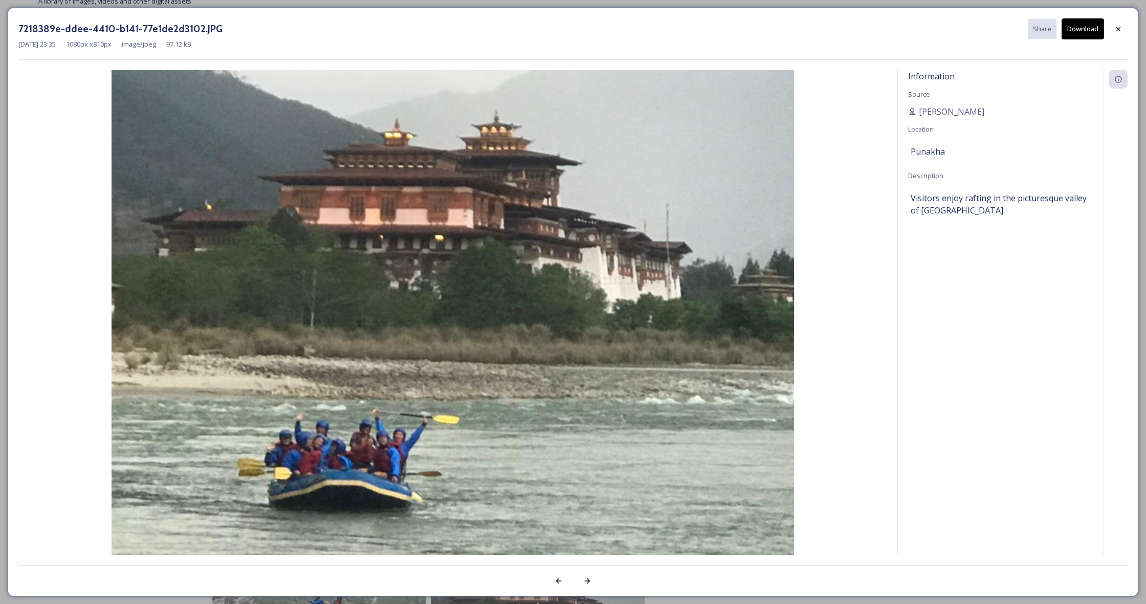
click at [1081, 29] on button "Download" at bounding box center [1082, 28] width 42 height 21
click at [1121, 27] on icon at bounding box center [1118, 29] width 8 height 8
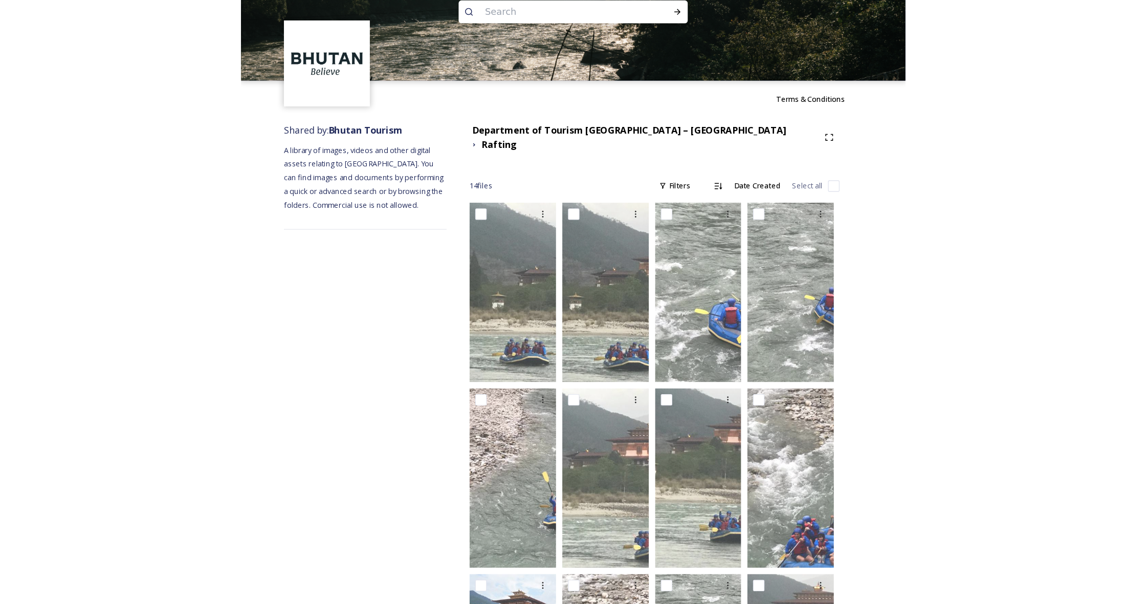
scroll to position [0, 0]
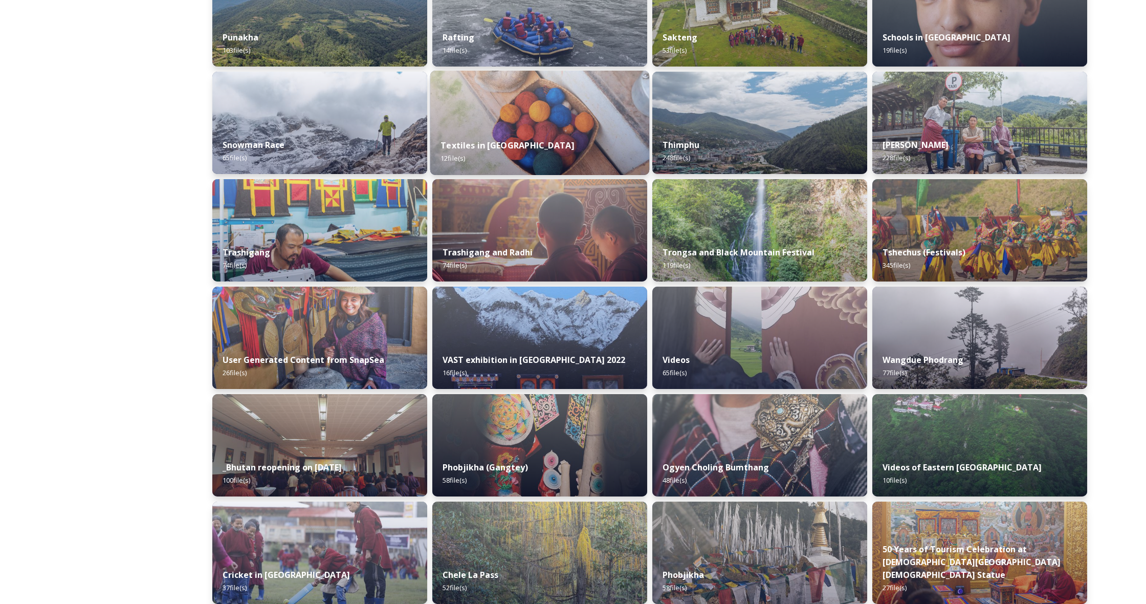
scroll to position [843, 0]
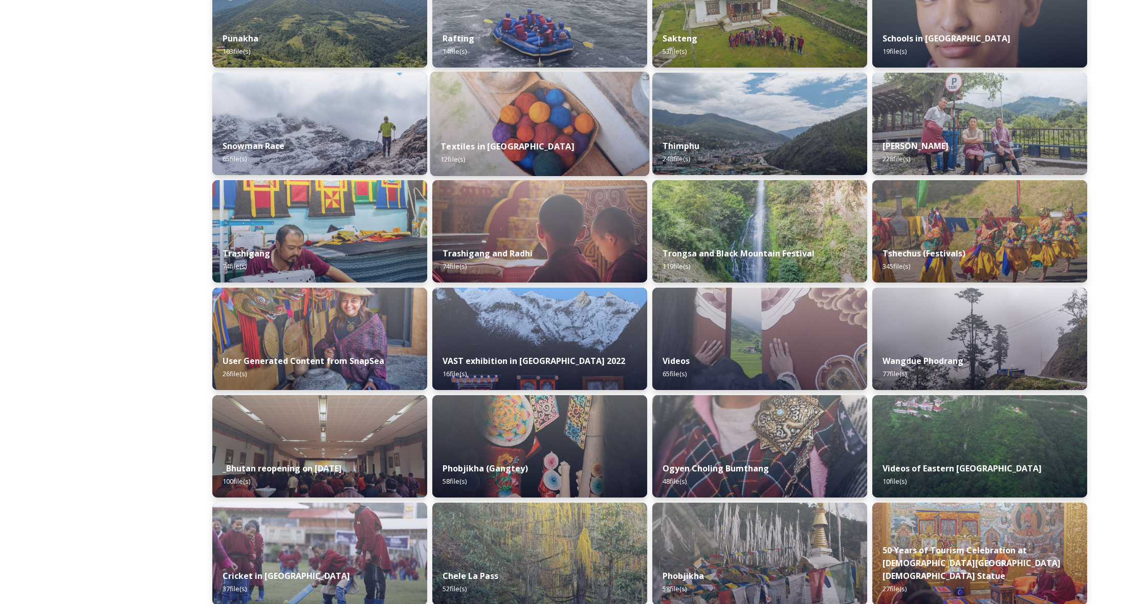
click at [553, 130] on div "Textiles in [GEOGRAPHIC_DATA] 12 file(s)" at bounding box center [539, 152] width 219 height 47
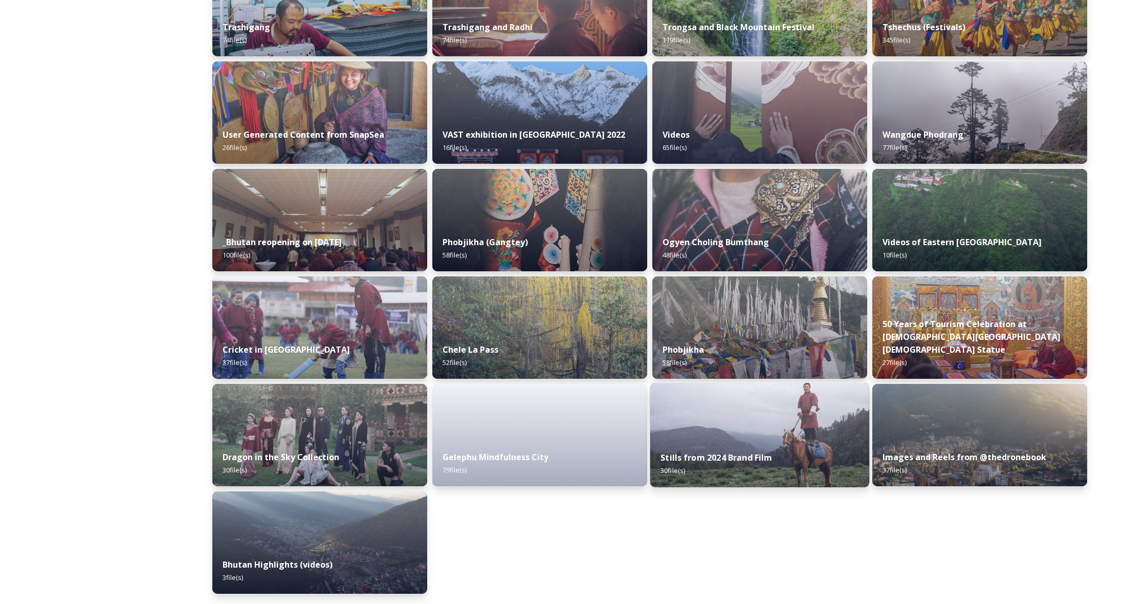
scroll to position [1069, 0]
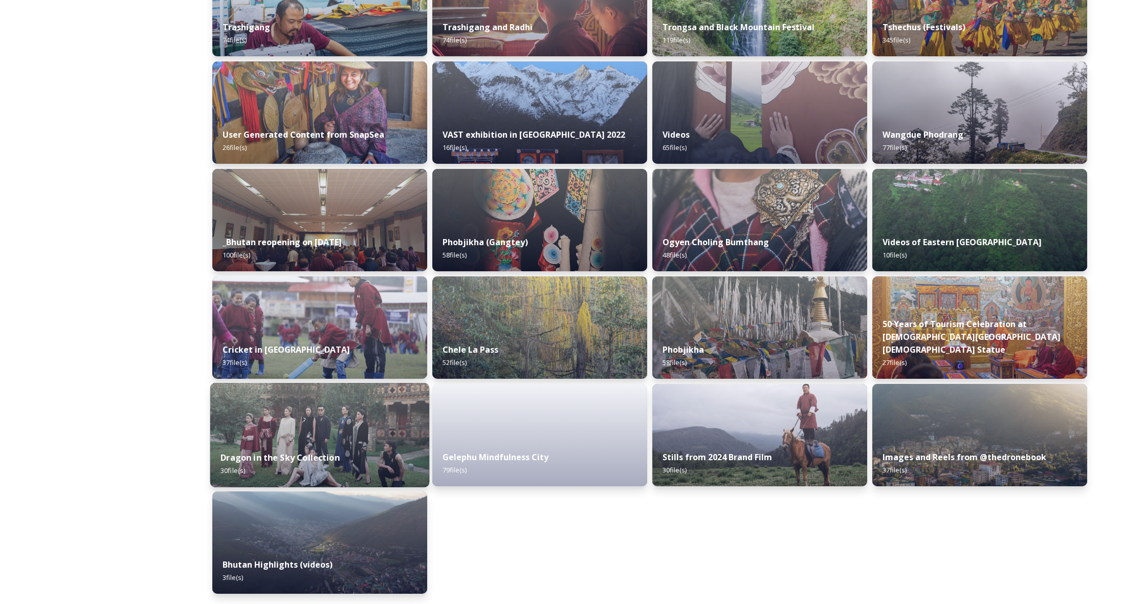
click at [377, 440] on img at bounding box center [319, 435] width 219 height 104
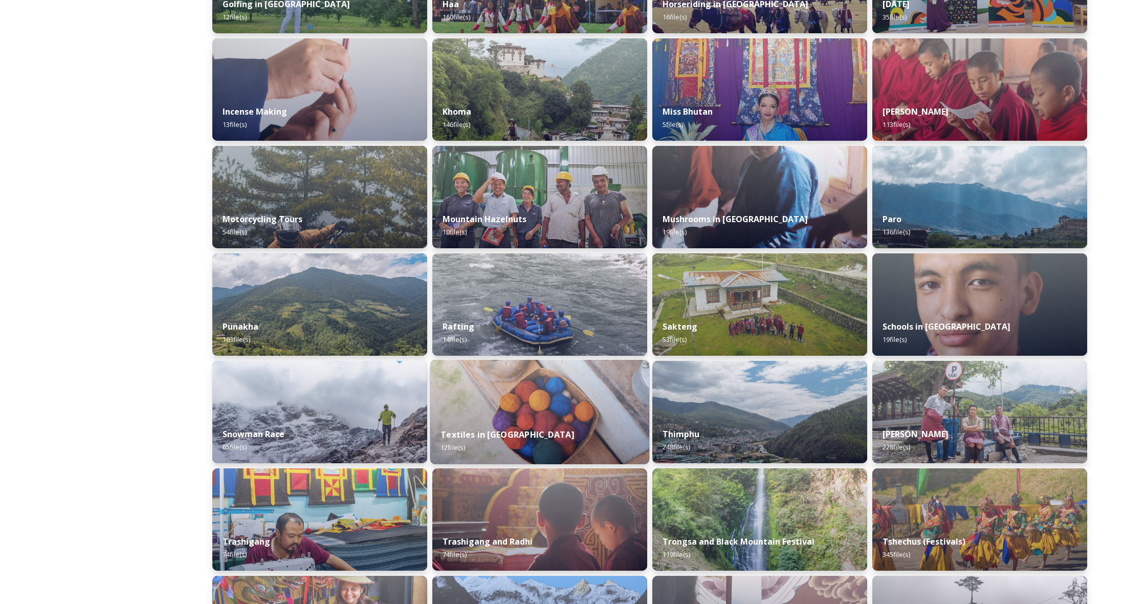
scroll to position [555, 0]
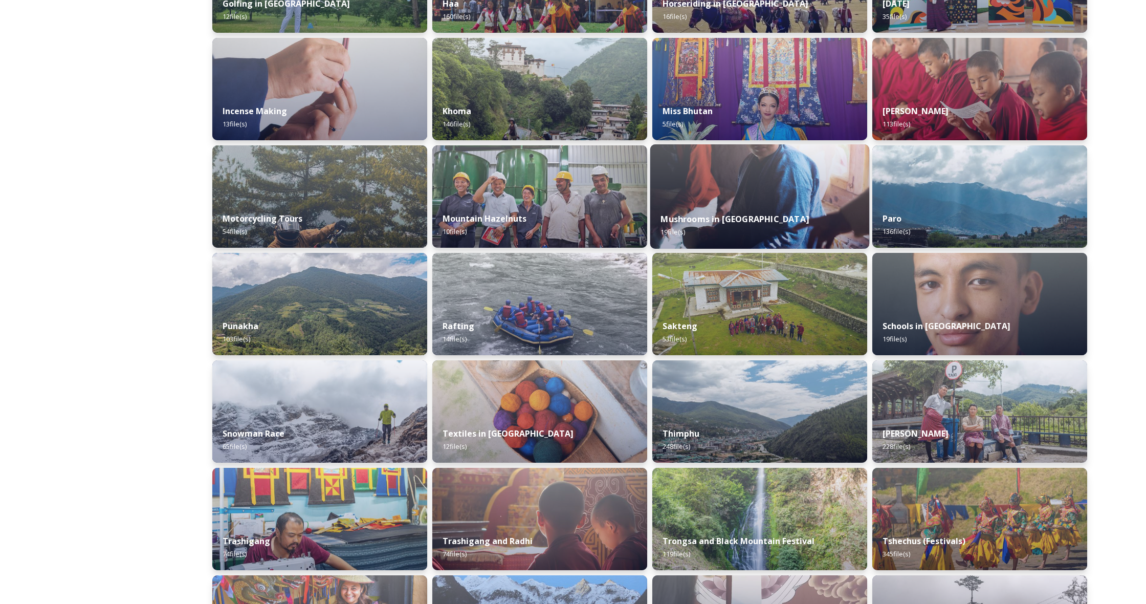
click at [734, 206] on div "Mushrooms in [GEOGRAPHIC_DATA] 19 file(s)" at bounding box center [759, 225] width 219 height 47
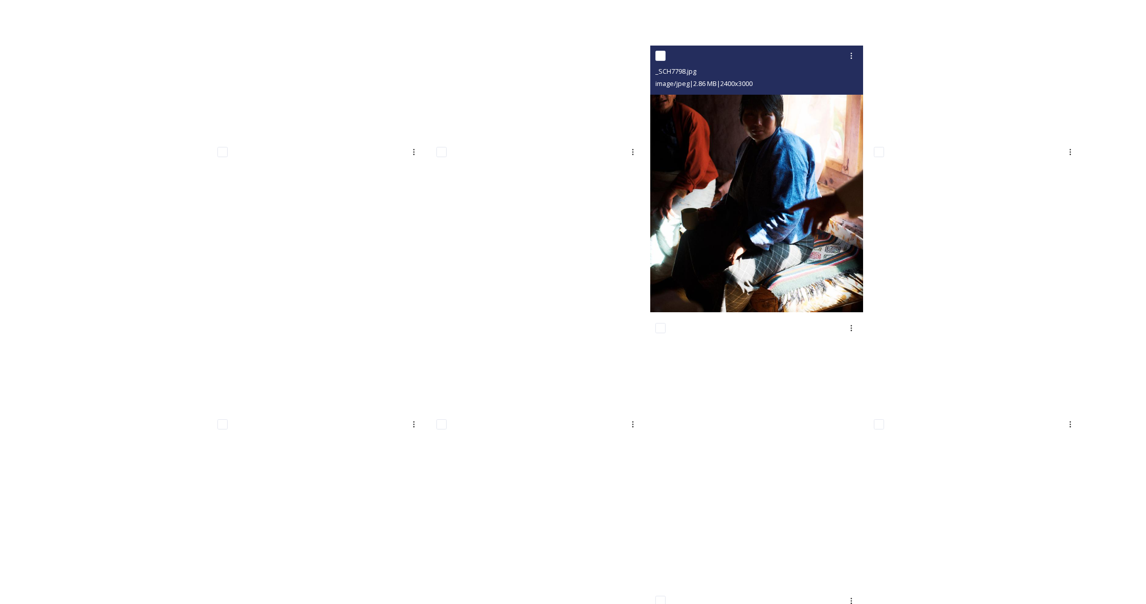
scroll to position [607, 0]
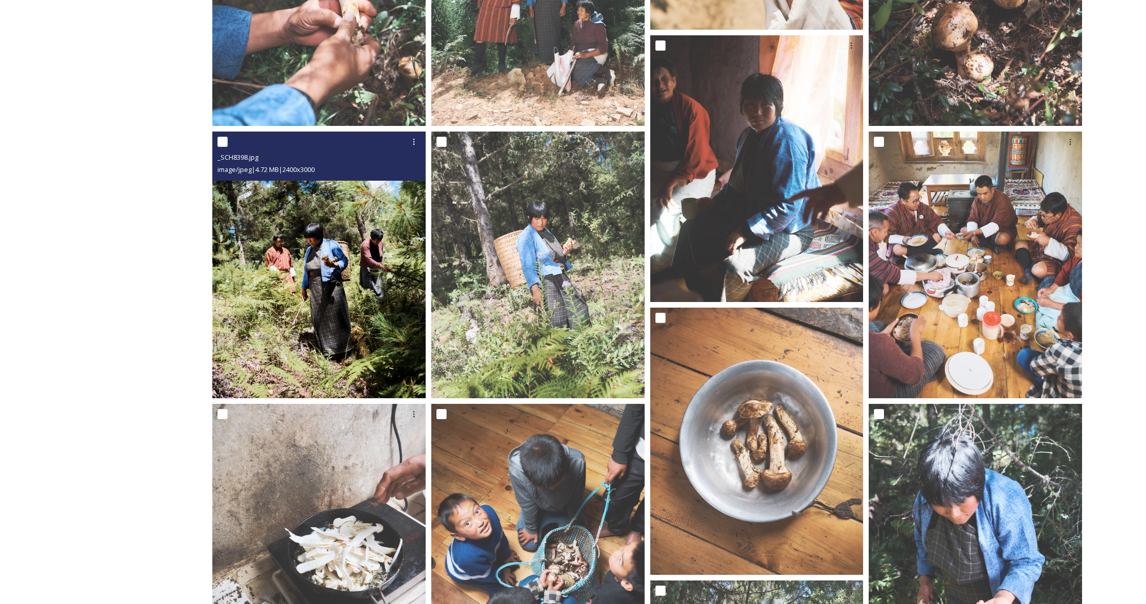
click at [322, 257] on img at bounding box center [318, 264] width 213 height 266
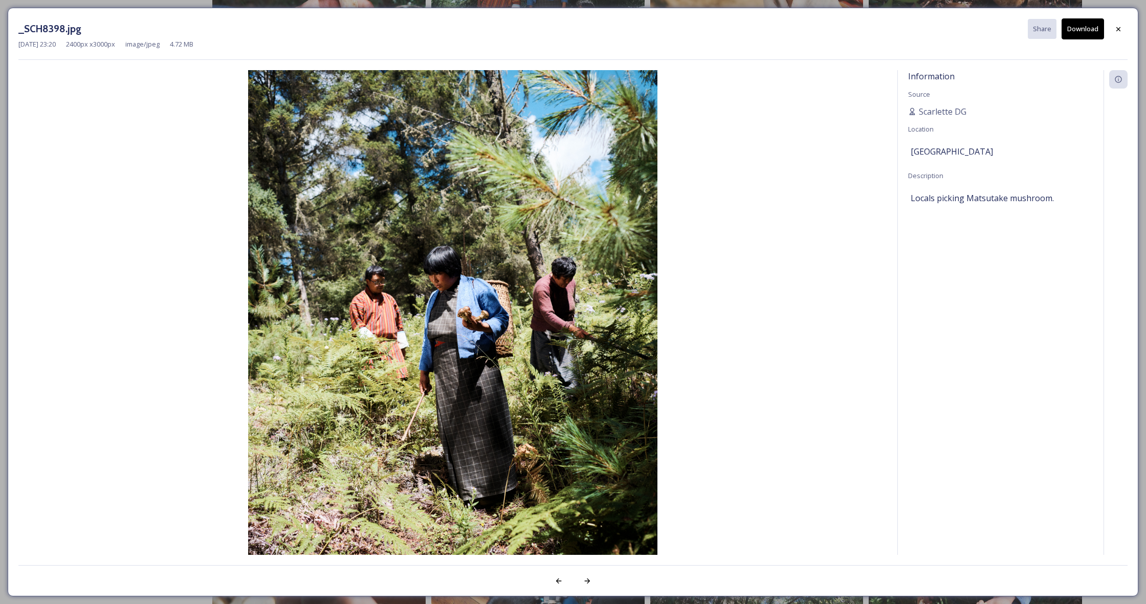
click at [1077, 28] on button "Download" at bounding box center [1082, 28] width 42 height 21
click at [1118, 29] on icon at bounding box center [1118, 29] width 8 height 8
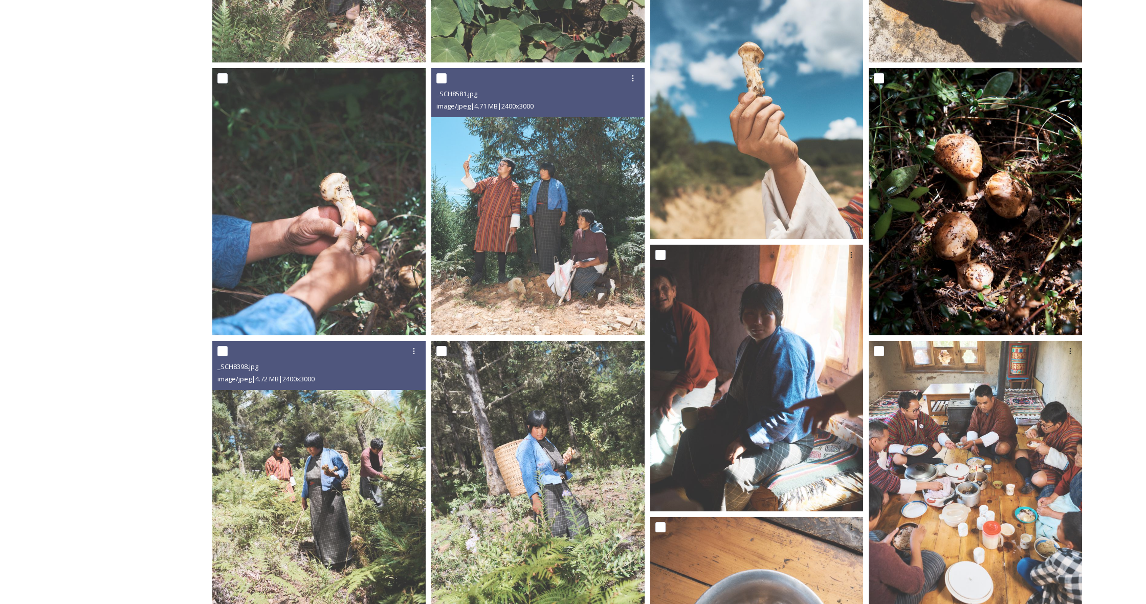
scroll to position [393, 0]
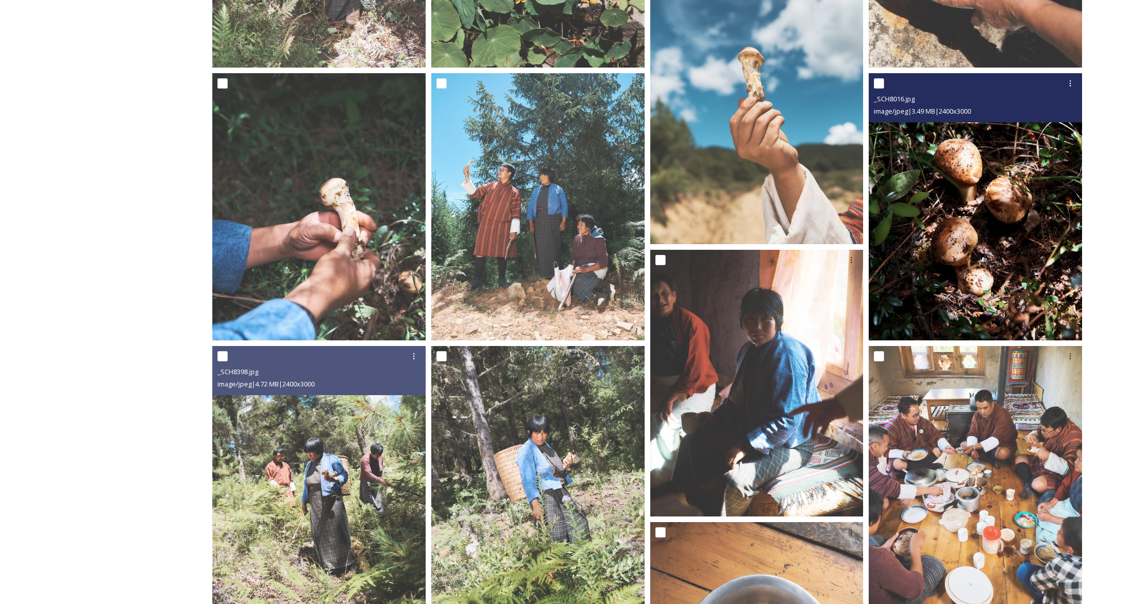
click at [983, 246] on img at bounding box center [974, 206] width 213 height 266
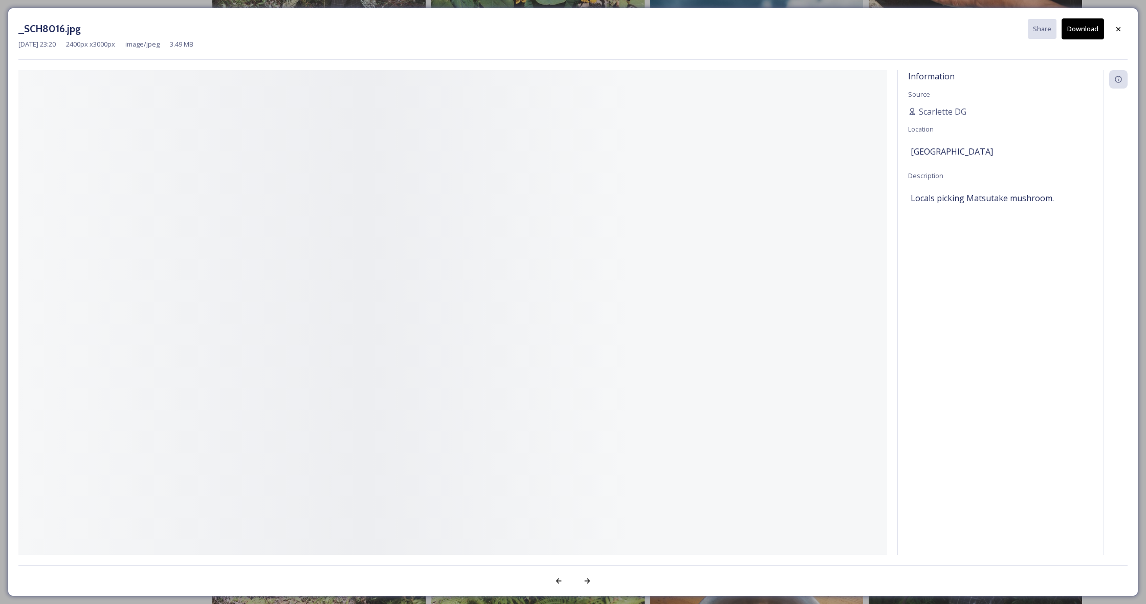
scroll to position [392, 1]
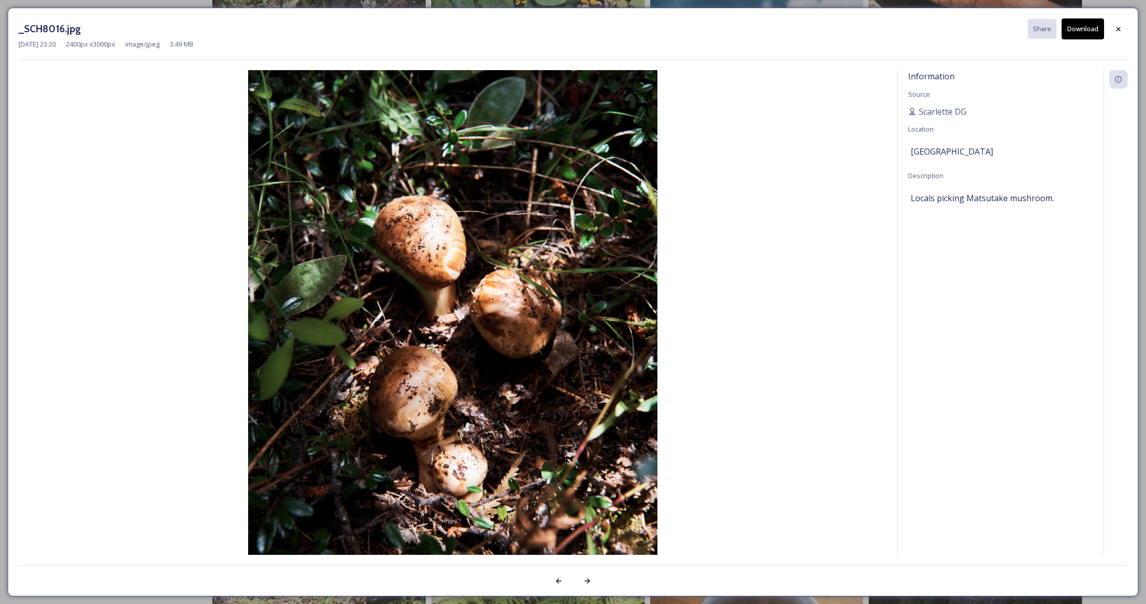
click at [1084, 31] on button "Download" at bounding box center [1082, 28] width 42 height 21
click at [1119, 28] on icon at bounding box center [1118, 29] width 4 height 4
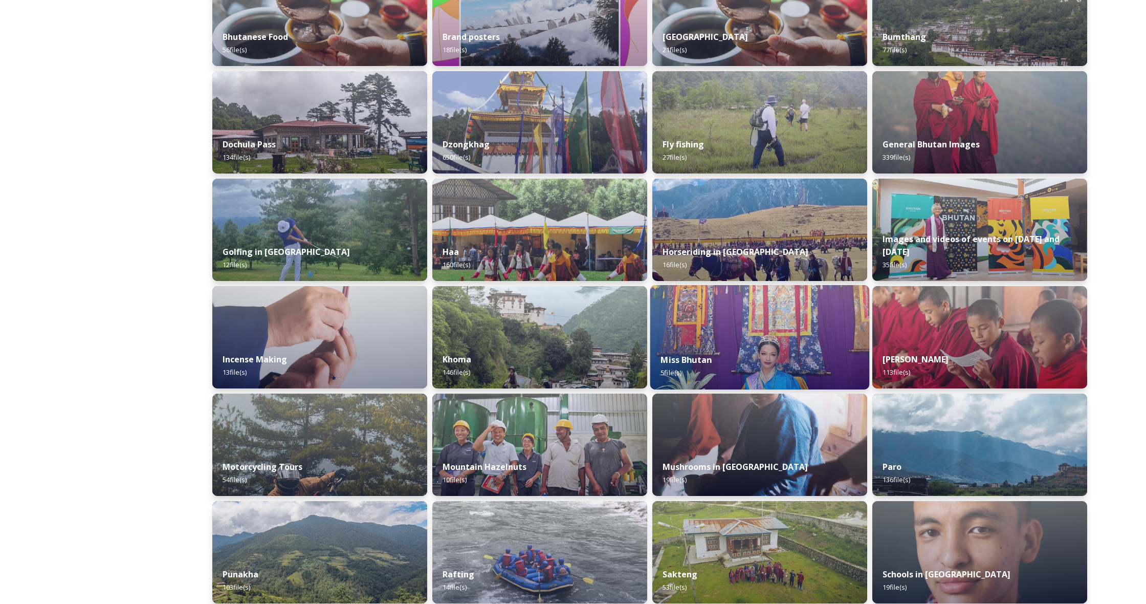
scroll to position [310, 0]
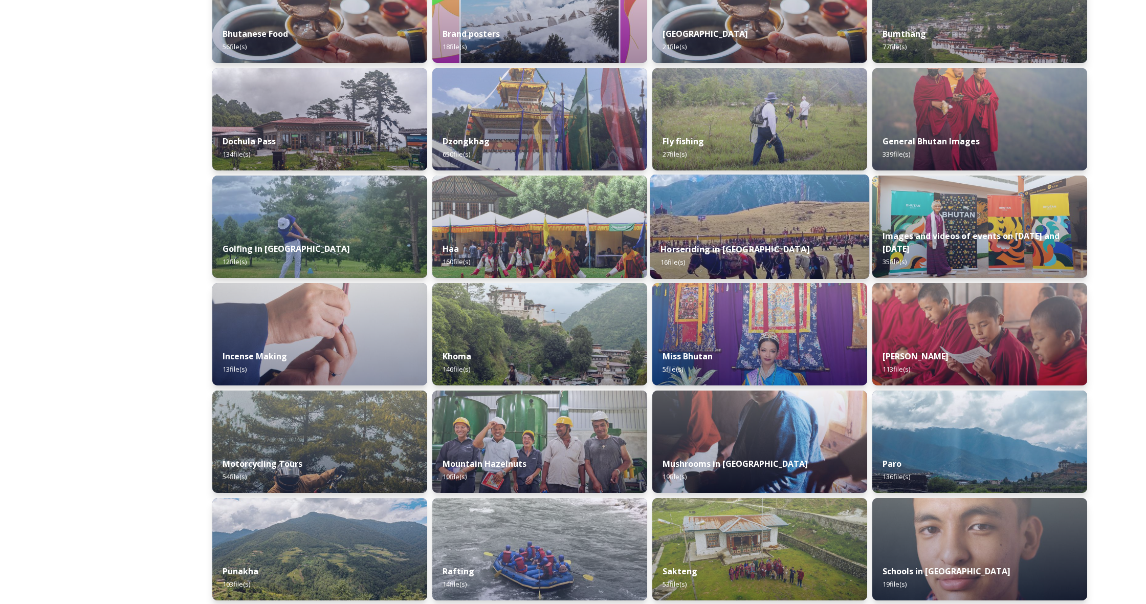
click at [780, 238] on div "Horseriding in [GEOGRAPHIC_DATA] 16 file(s)" at bounding box center [759, 255] width 219 height 47
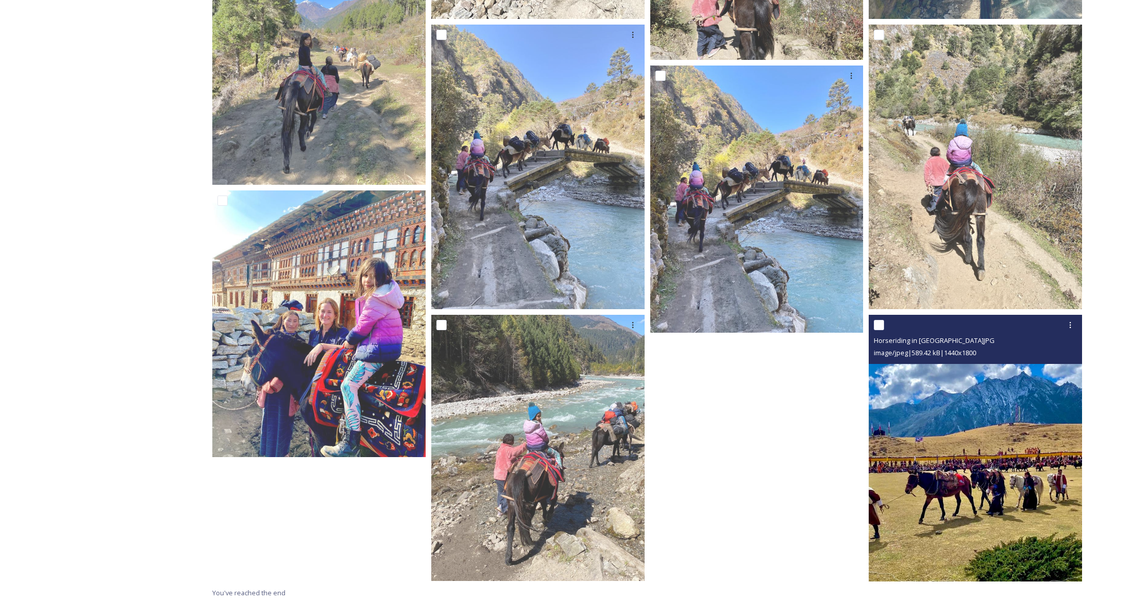
scroll to position [624, 1]
click at [954, 450] on img at bounding box center [974, 448] width 213 height 266
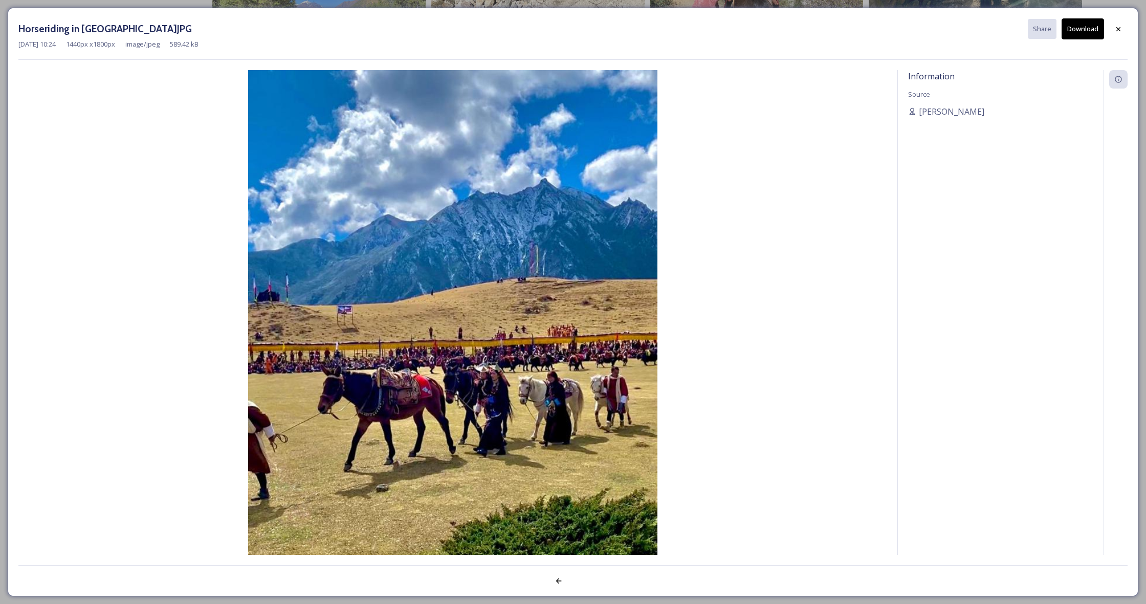
scroll to position [624, 0]
click at [1080, 29] on button "Download" at bounding box center [1082, 28] width 42 height 21
click at [1118, 29] on icon at bounding box center [1118, 29] width 4 height 4
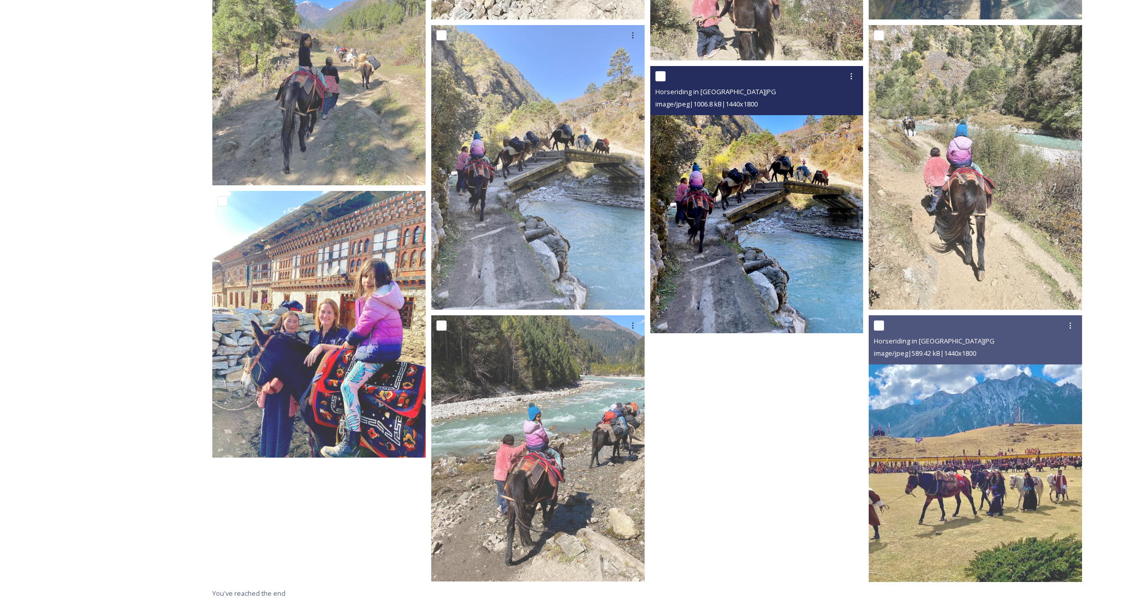
click at [755, 240] on img at bounding box center [756, 199] width 213 height 266
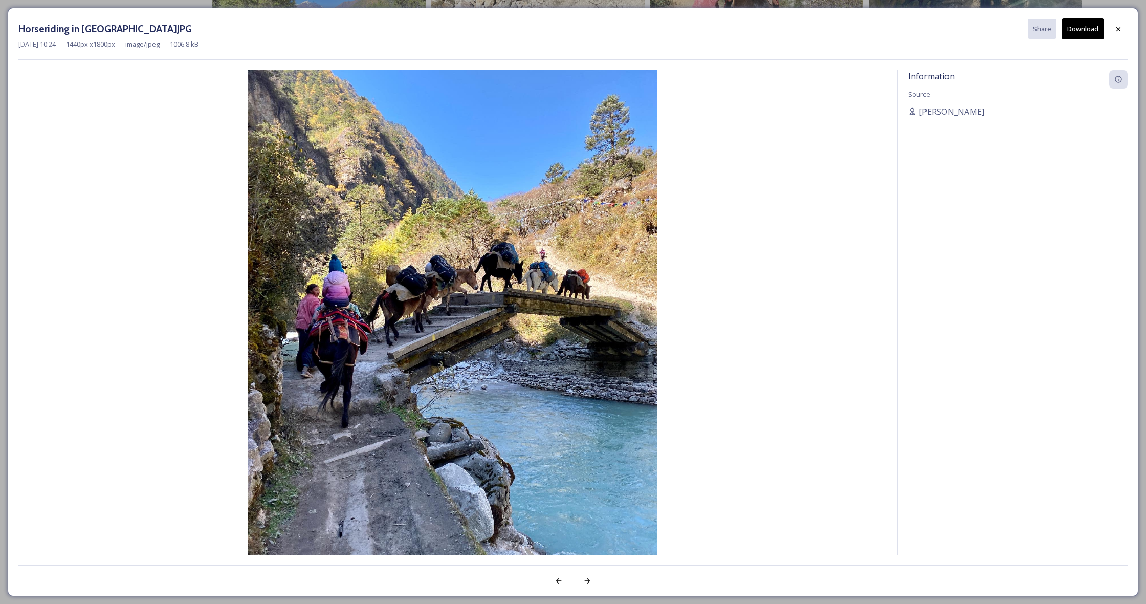
click at [1083, 34] on button "Download" at bounding box center [1082, 28] width 42 height 21
click at [1119, 28] on icon at bounding box center [1118, 29] width 8 height 8
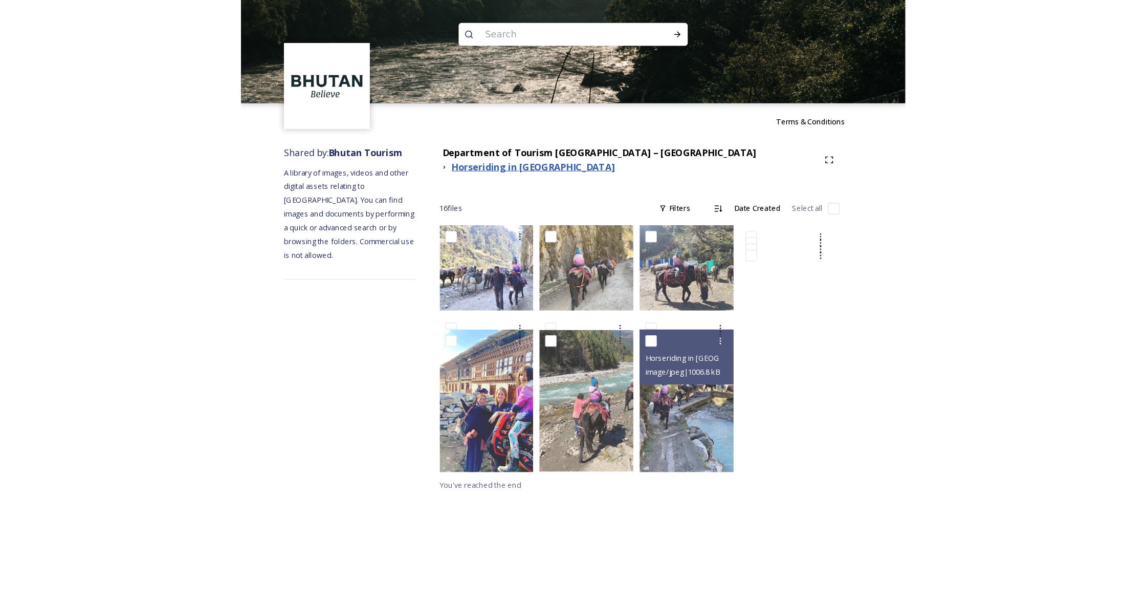
scroll to position [0, 0]
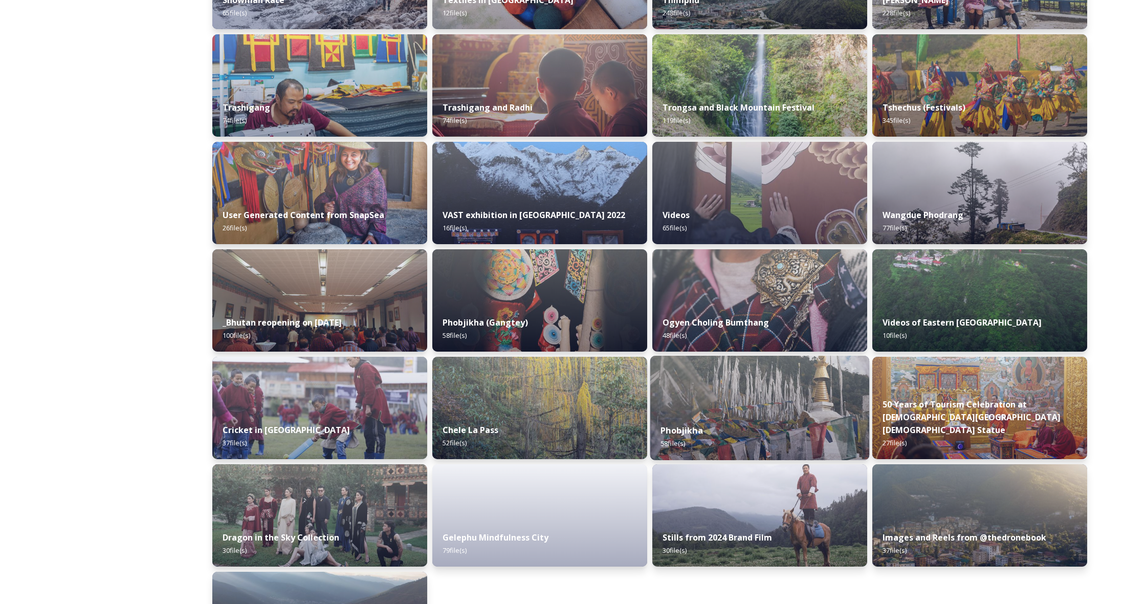
scroll to position [988, 0]
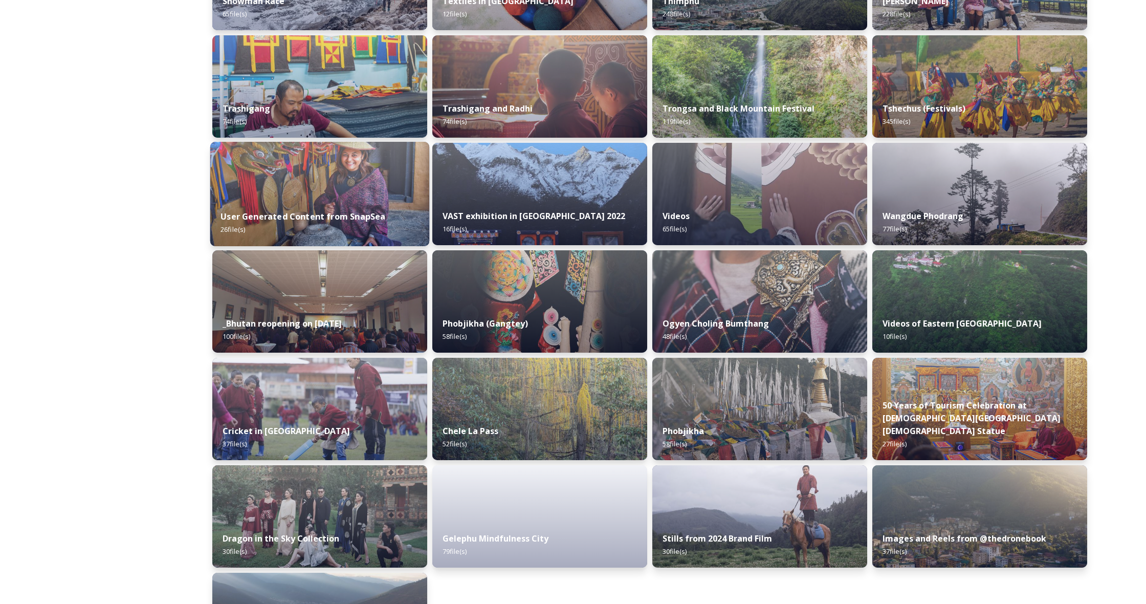
click at [300, 199] on img at bounding box center [319, 194] width 219 height 104
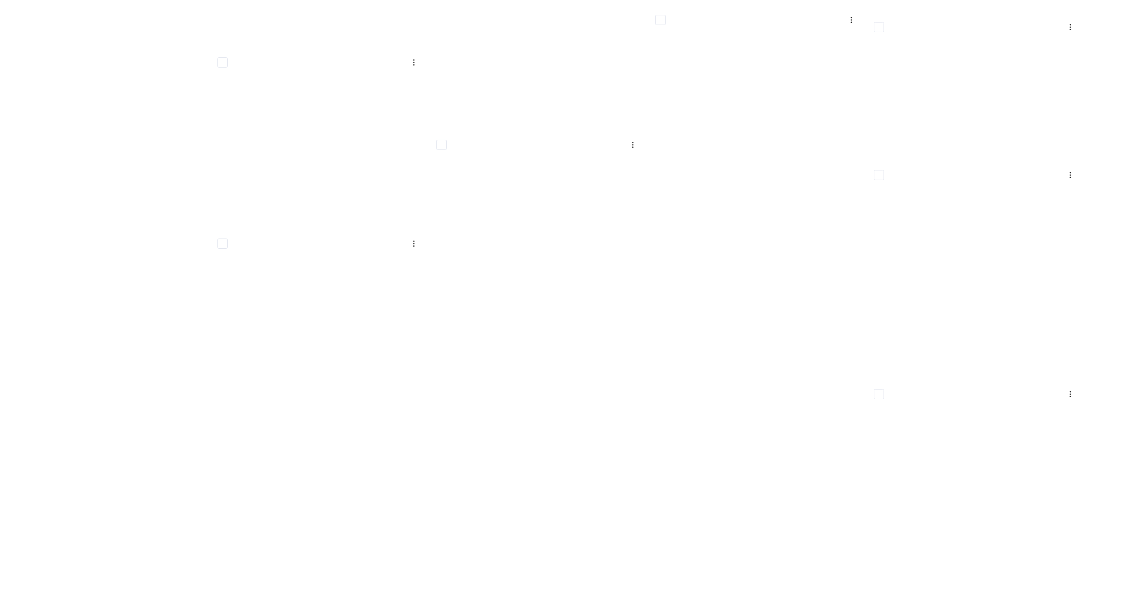
scroll to position [1082, 0]
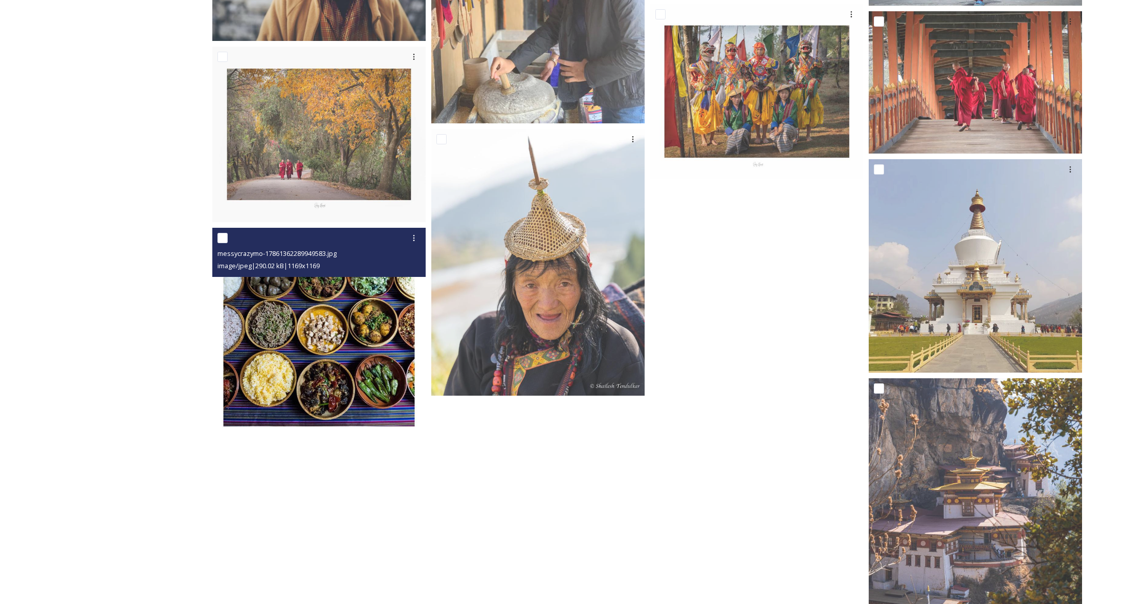
click at [343, 357] on img at bounding box center [318, 334] width 213 height 213
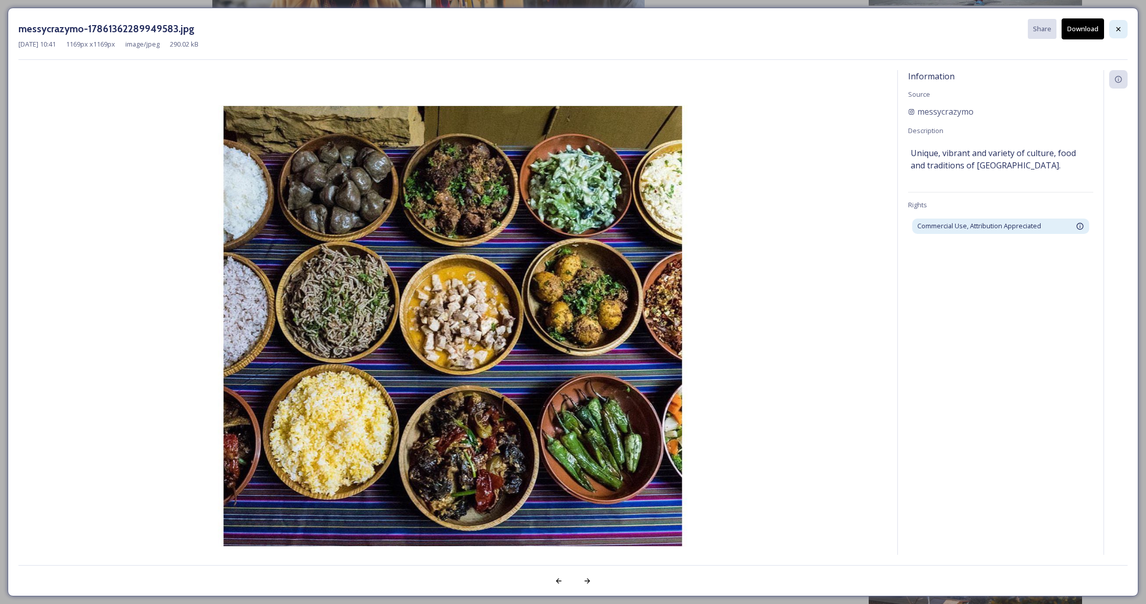
click at [1119, 33] on div at bounding box center [1118, 29] width 18 height 18
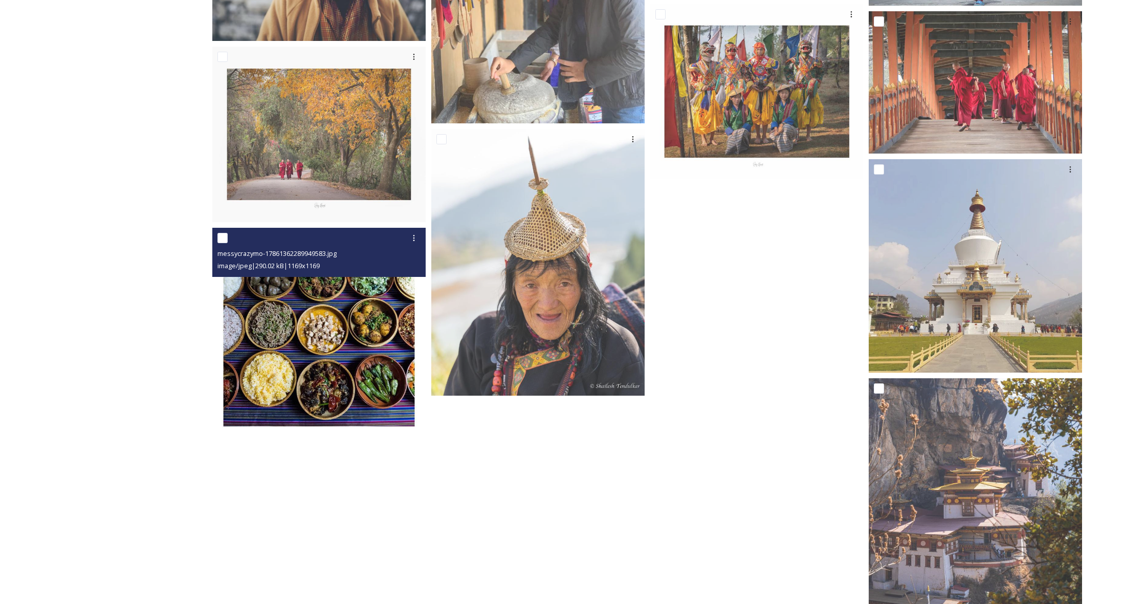
click at [353, 322] on img at bounding box center [318, 334] width 213 height 213
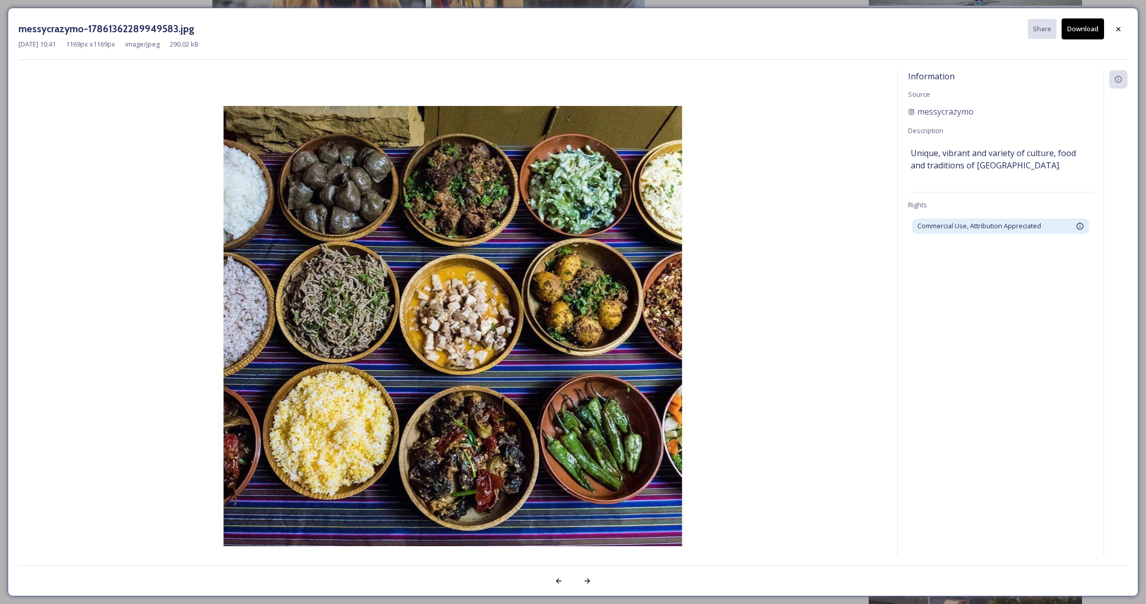
click at [1083, 27] on button "Download" at bounding box center [1082, 28] width 42 height 21
click at [1116, 31] on icon at bounding box center [1118, 29] width 8 height 8
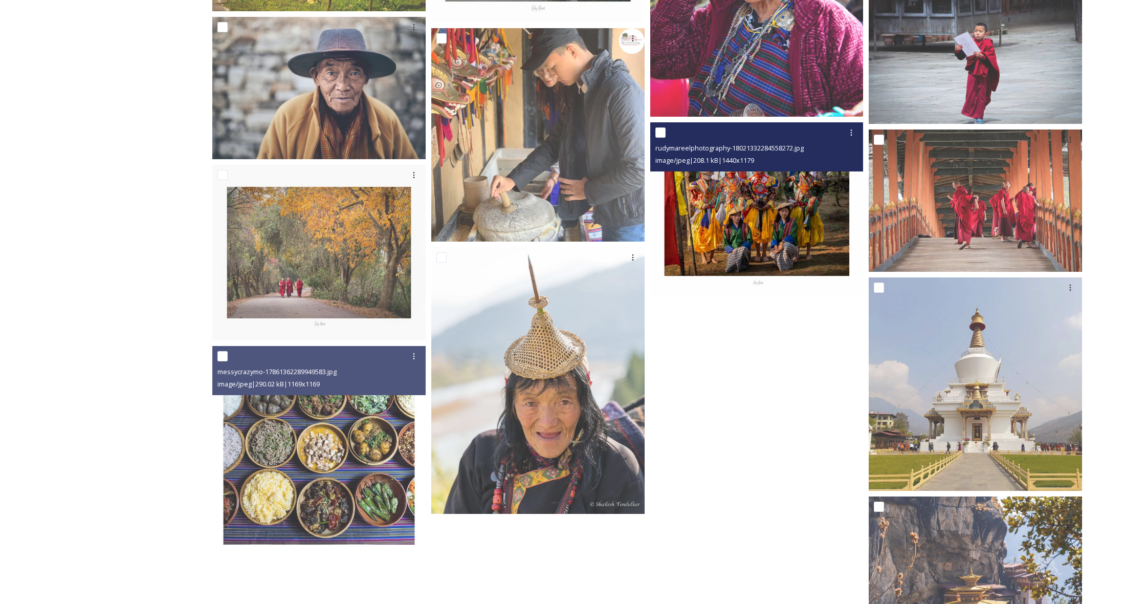
scroll to position [970, 0]
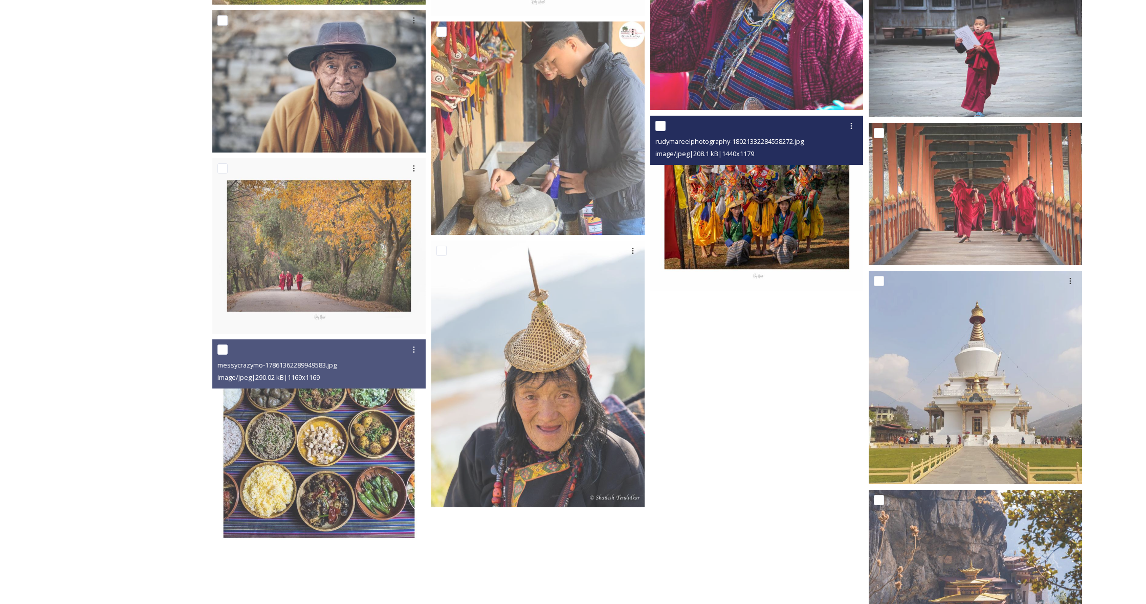
click at [747, 204] on img at bounding box center [756, 203] width 213 height 174
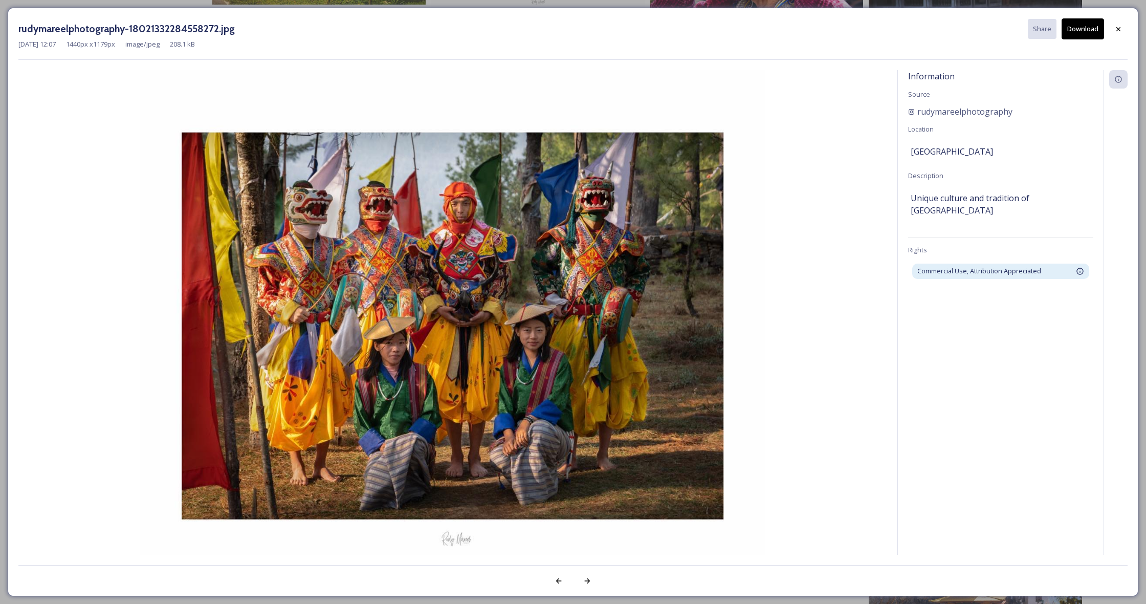
click at [1083, 31] on button "Download" at bounding box center [1082, 28] width 42 height 21
click at [1120, 29] on icon at bounding box center [1118, 29] width 8 height 8
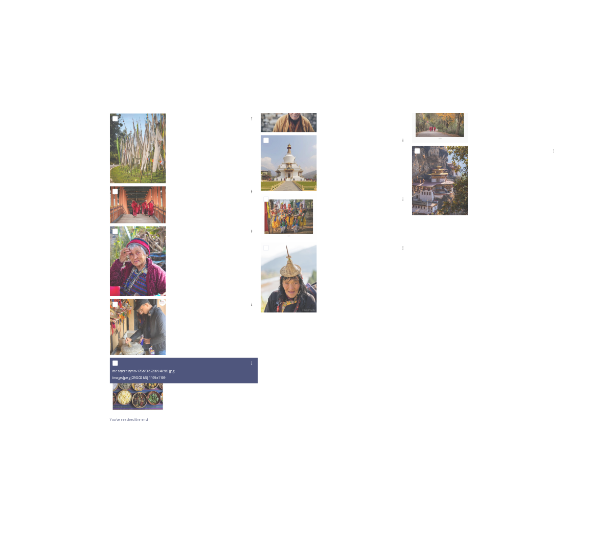
scroll to position [421, 0]
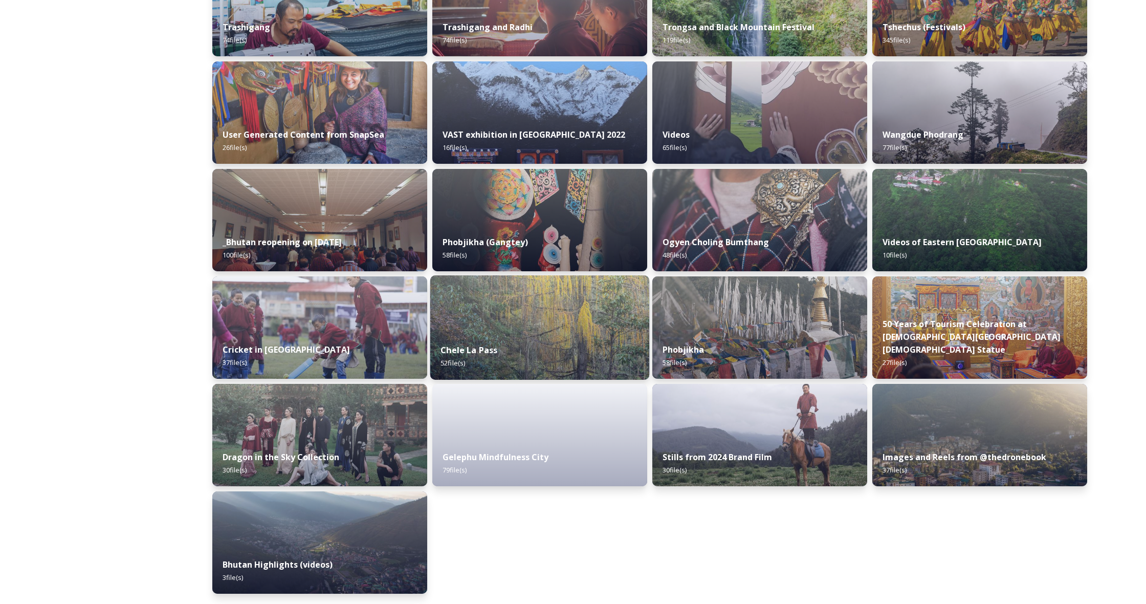
scroll to position [1069, 0]
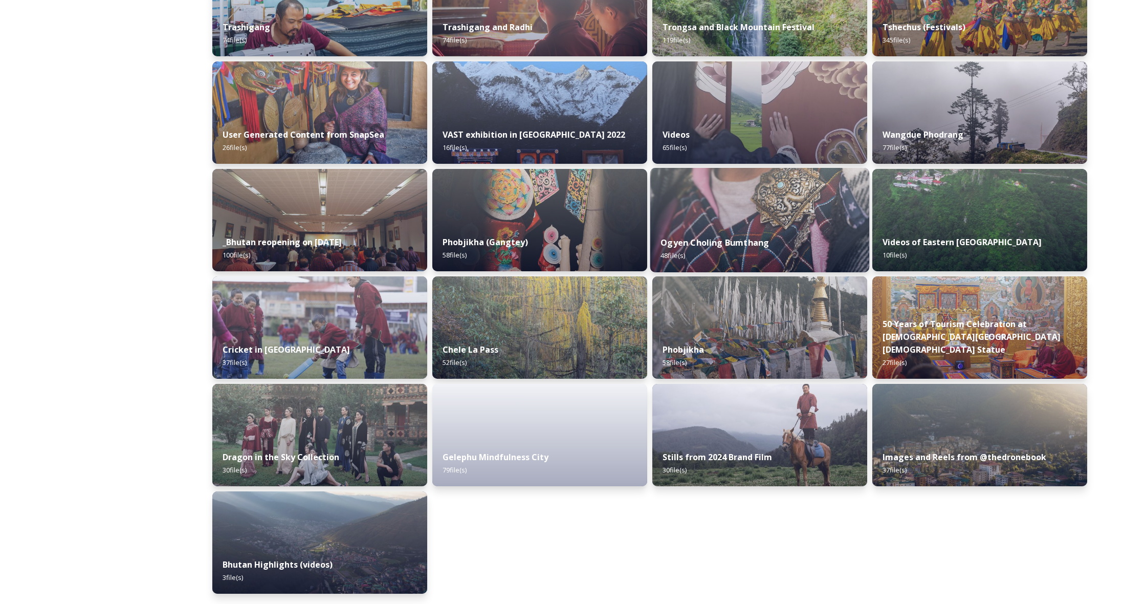
click at [757, 230] on div "Ogyen Choling Bumthang 48 file(s)" at bounding box center [759, 249] width 219 height 47
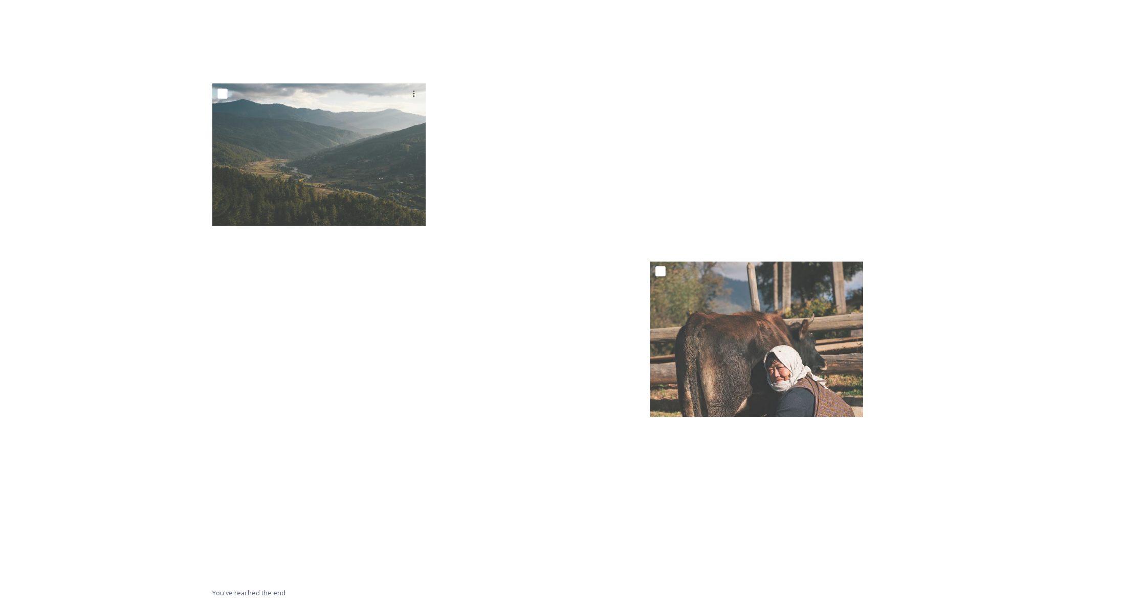
scroll to position [3513, 0]
